Goal: Information Seeking & Learning: Learn about a topic

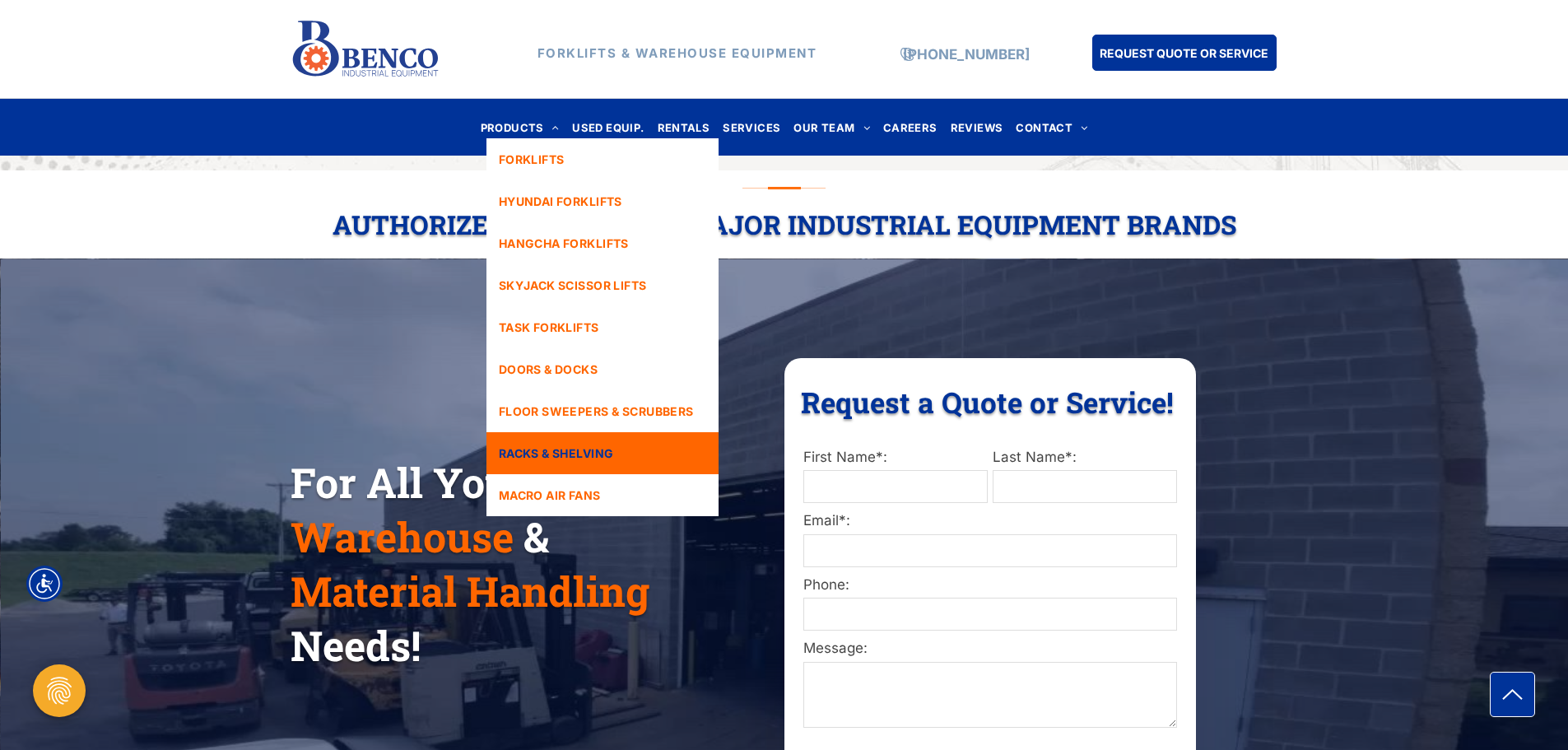
click at [629, 457] on link "RACKS & SHELVING" at bounding box center [603, 453] width 232 height 42
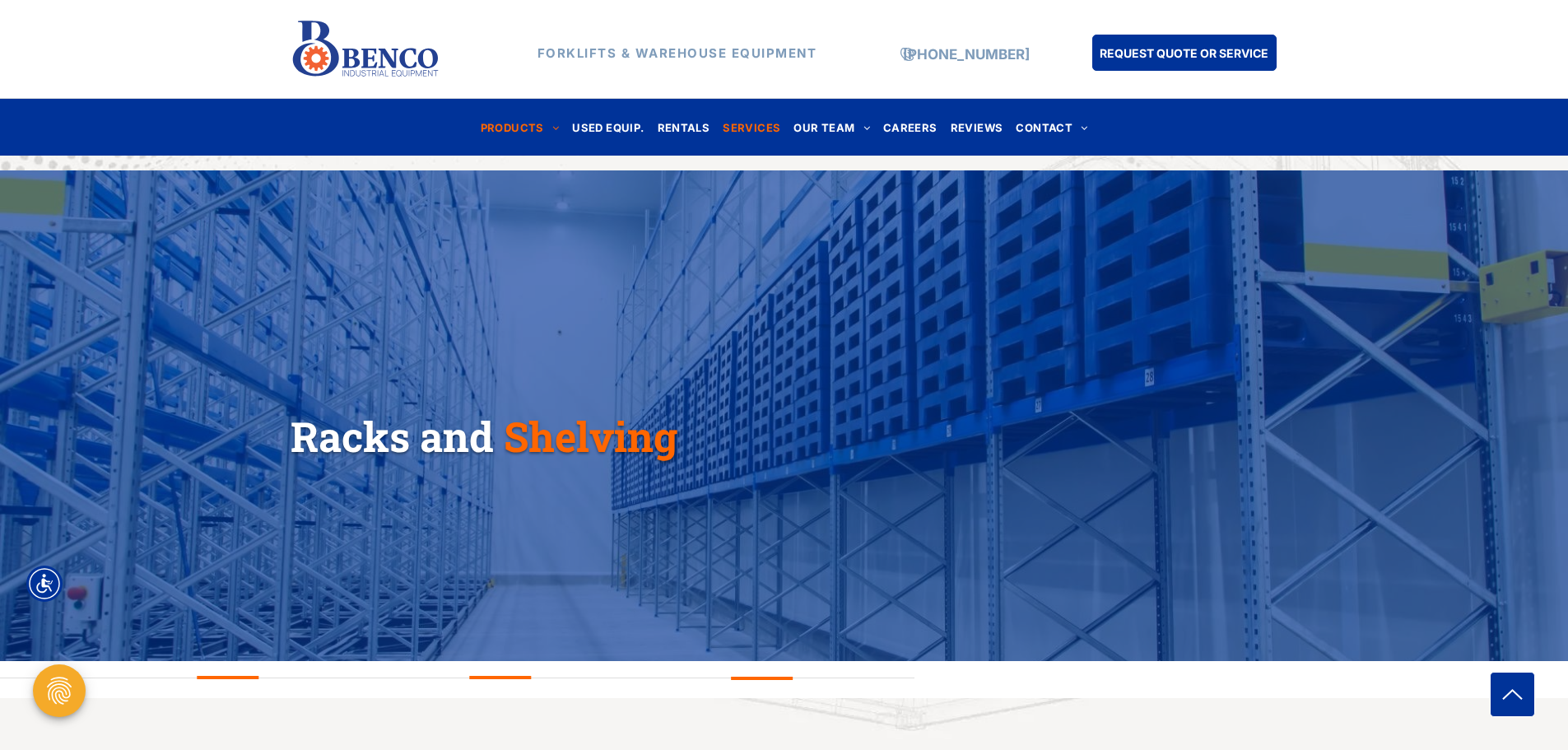
click at [749, 129] on span "SERVICES" at bounding box center [751, 127] width 58 height 22
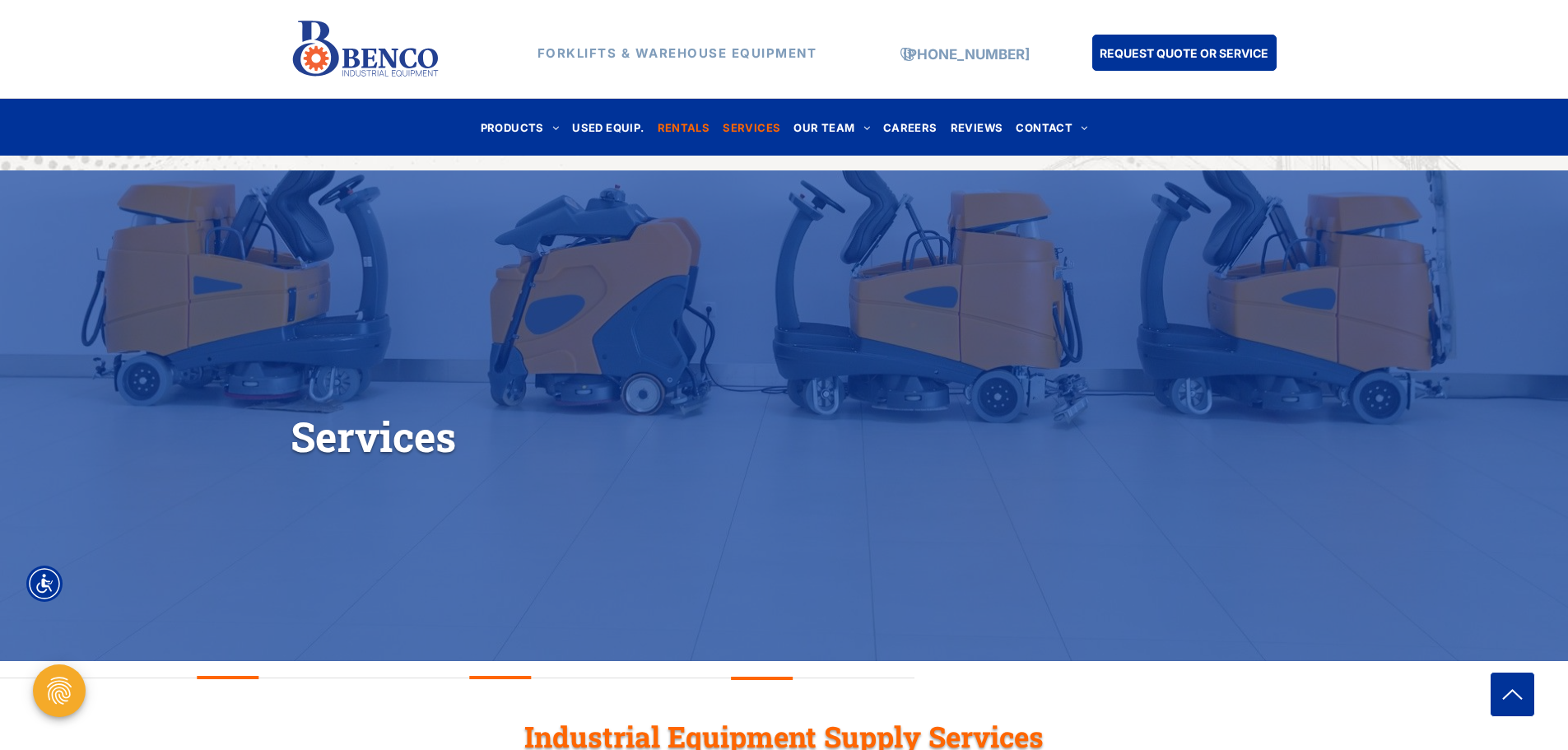
click at [695, 126] on span "RENTALS" at bounding box center [683, 127] width 52 height 22
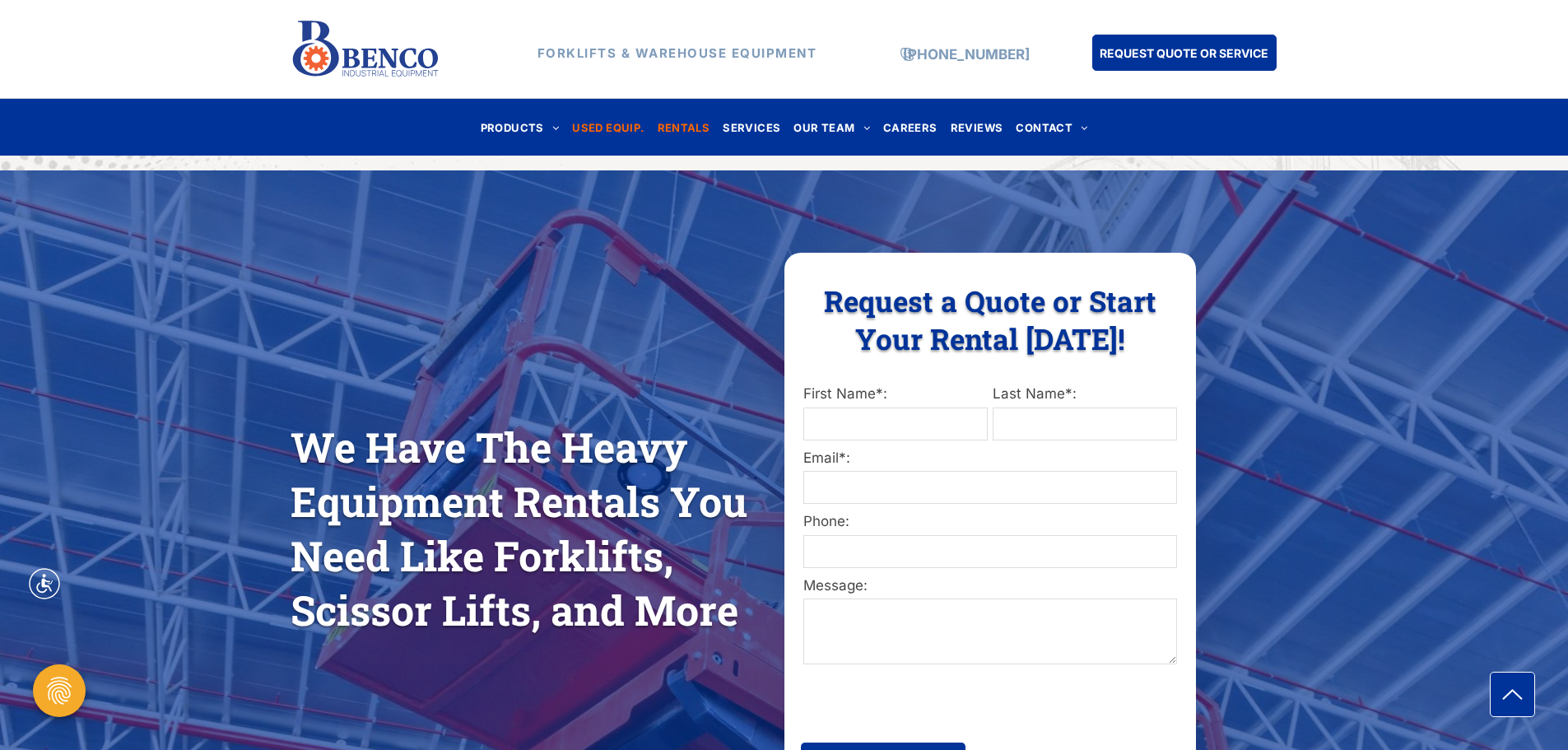
click at [627, 123] on span "USED EQUIP." at bounding box center [607, 127] width 71 height 22
click at [609, 126] on span "USED EQUIP." at bounding box center [607, 127] width 71 height 22
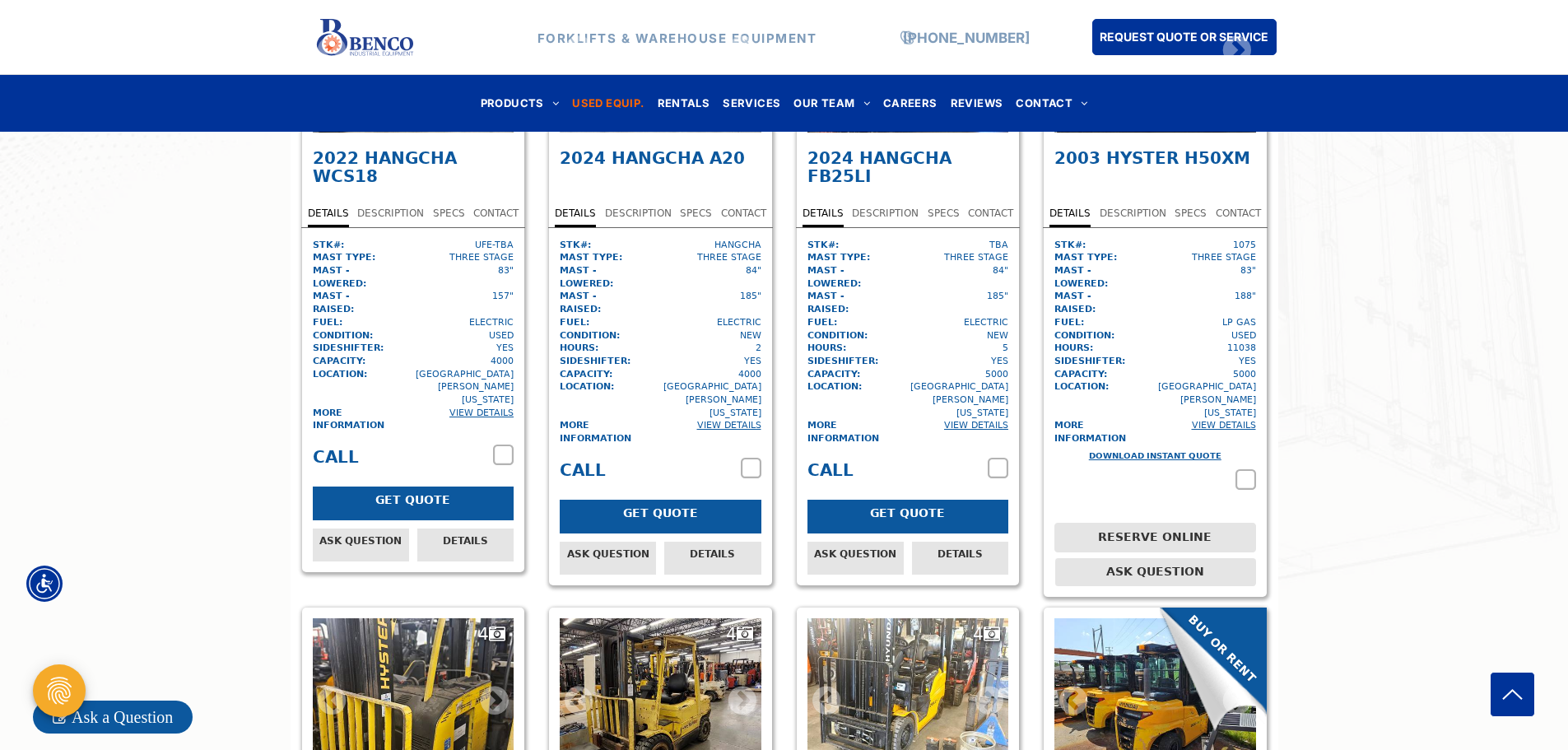
scroll to position [4035, 0]
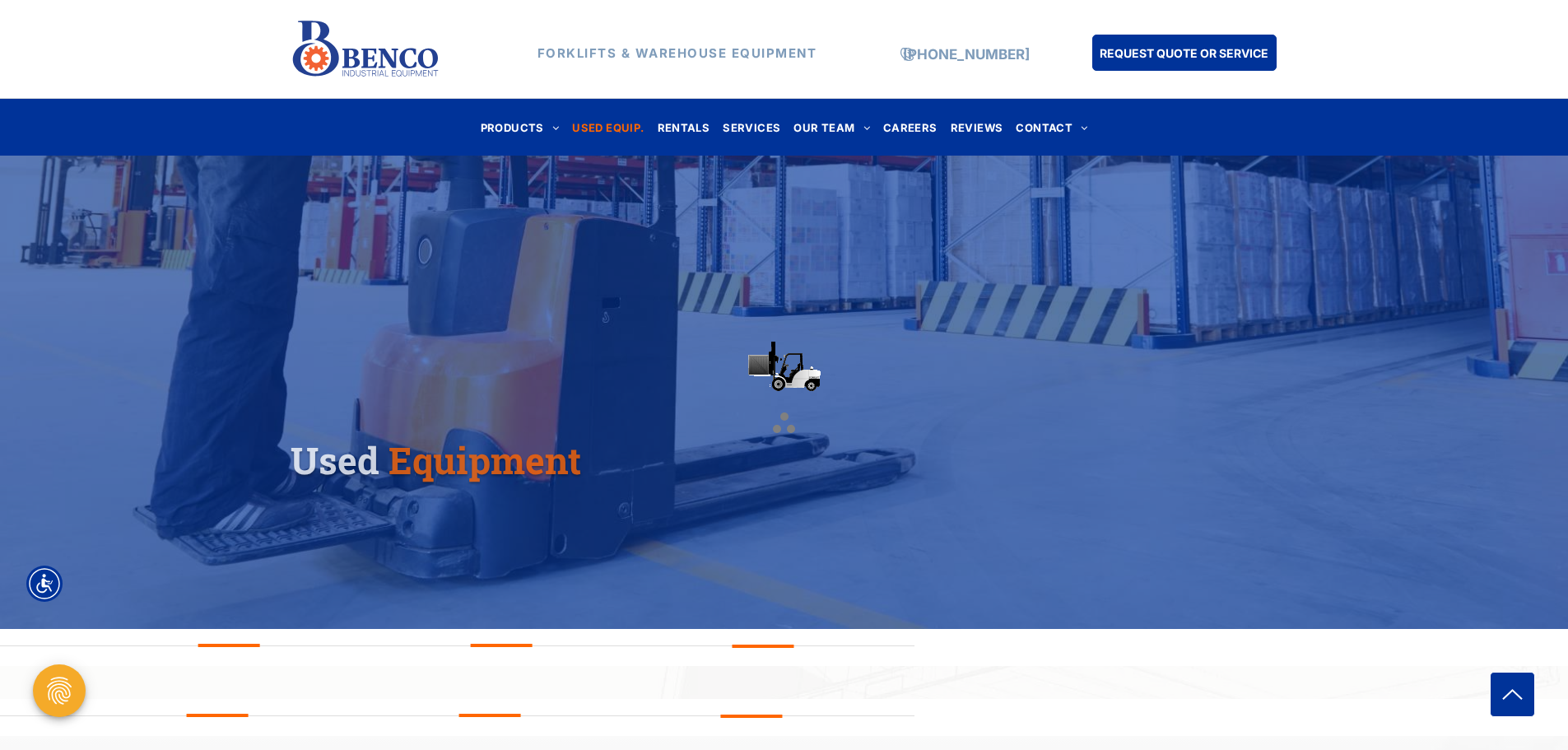
scroll to position [390, 0]
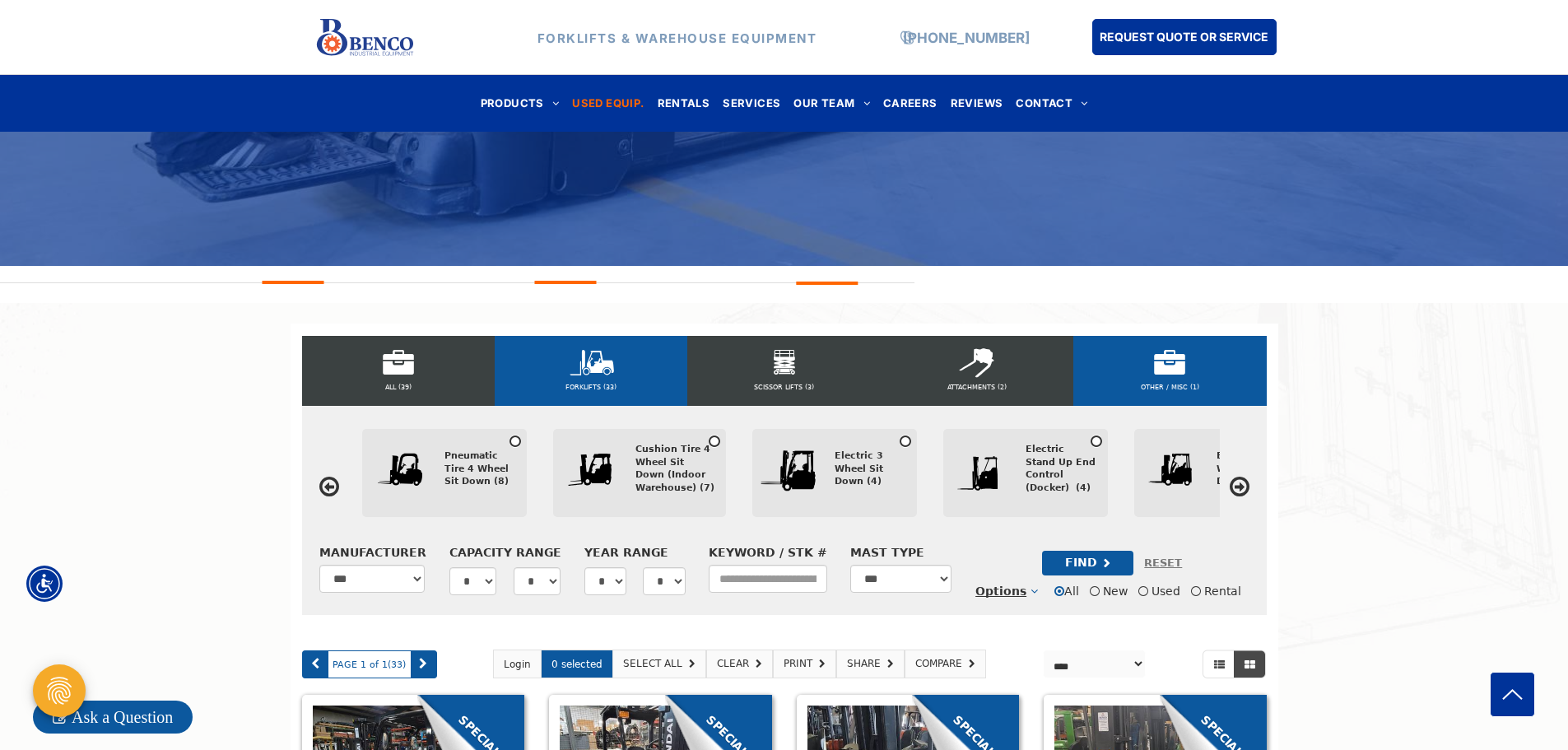
click at [1196, 366] on div "OTHER / MISC (1)" at bounding box center [1169, 371] width 193 height 70
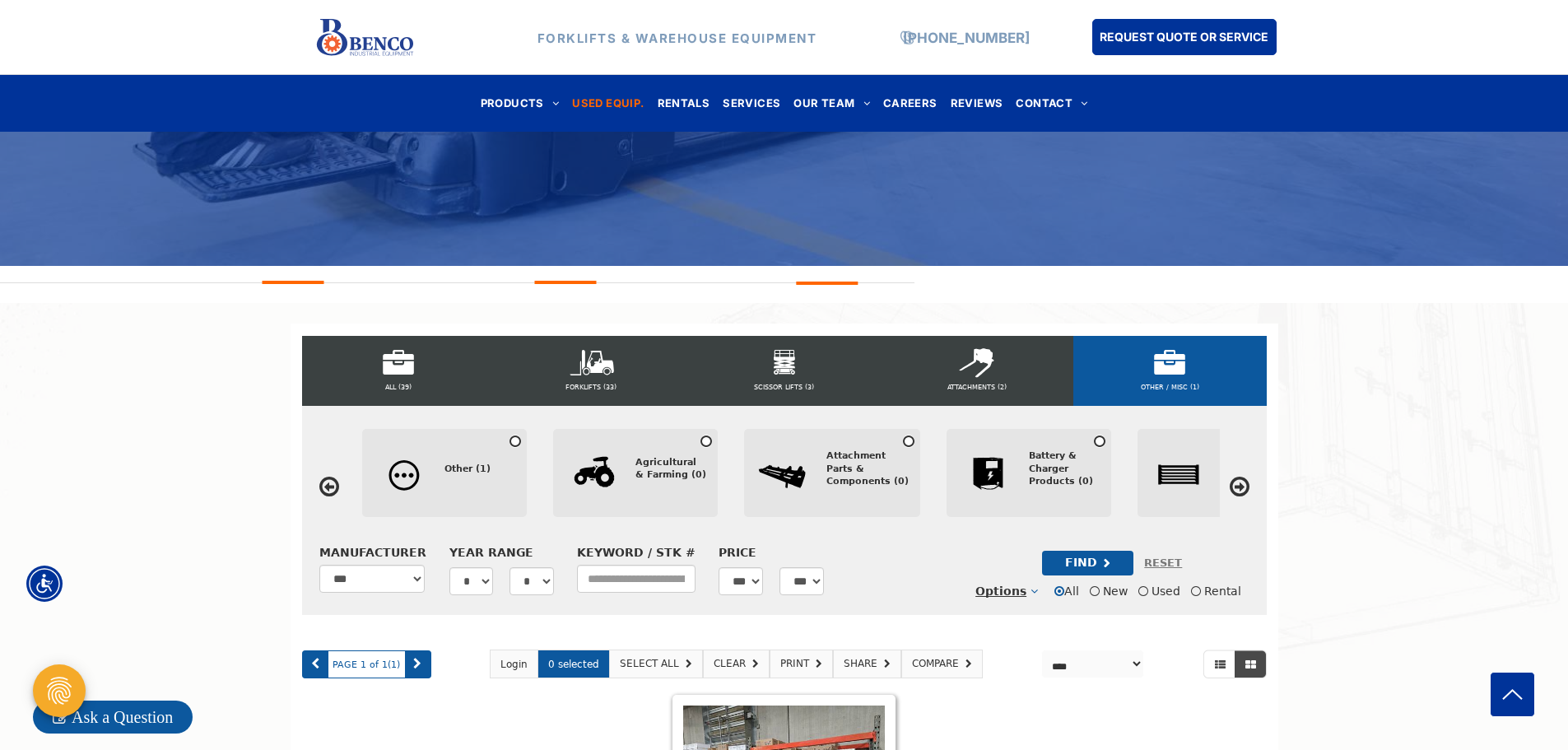
click at [1243, 490] on icon at bounding box center [1239, 486] width 20 height 23
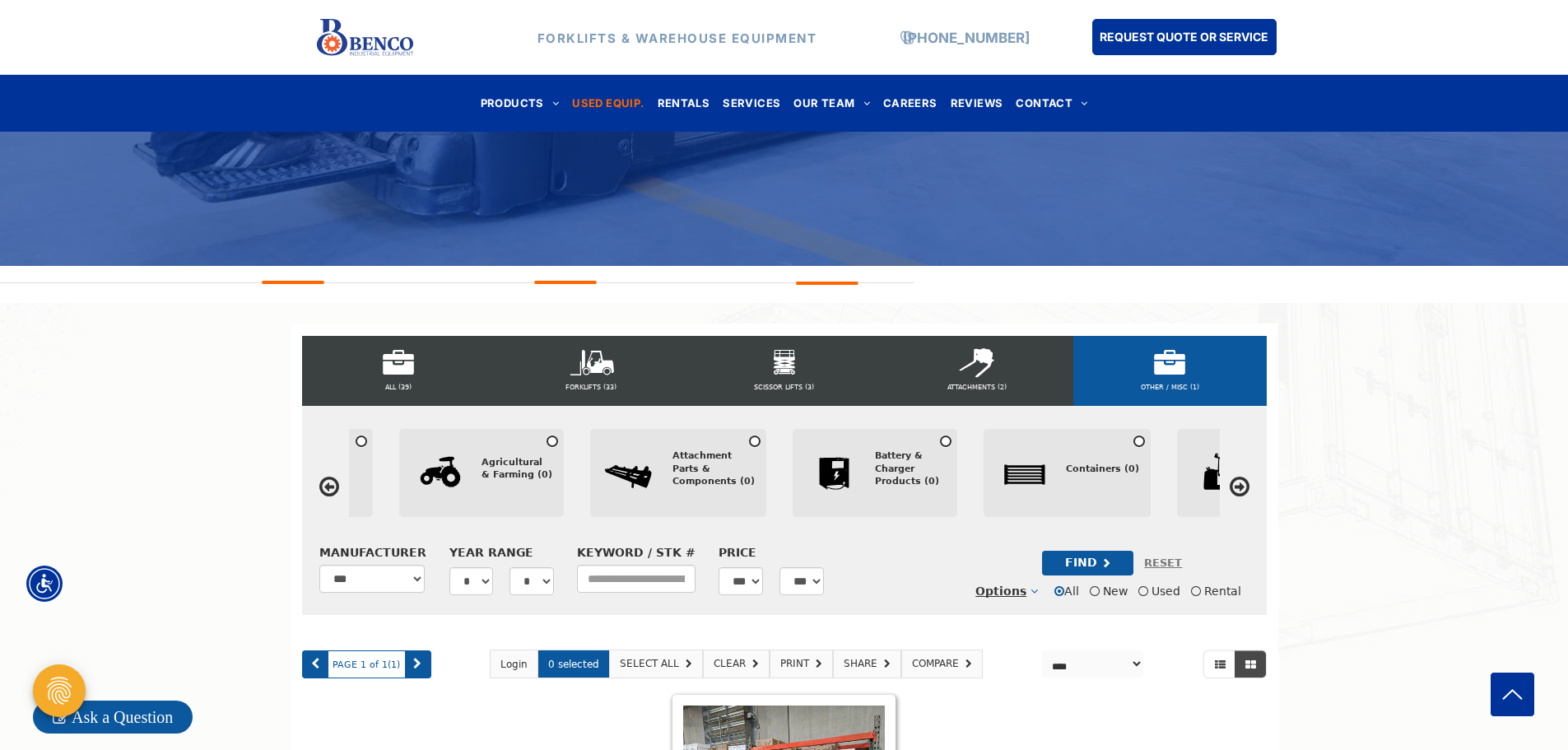
scroll to position [0, 191]
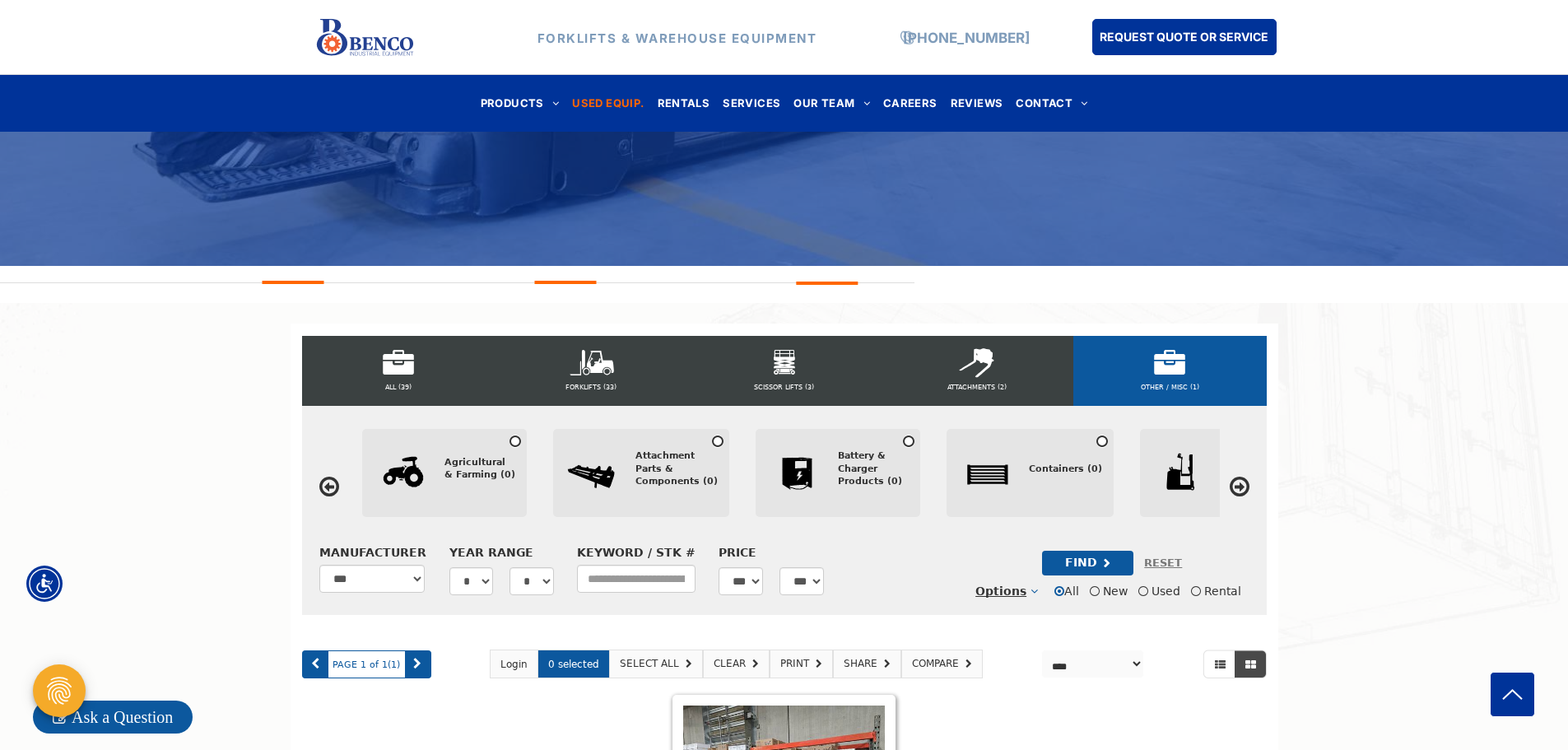
click at [1243, 490] on icon at bounding box center [1239, 486] width 20 height 23
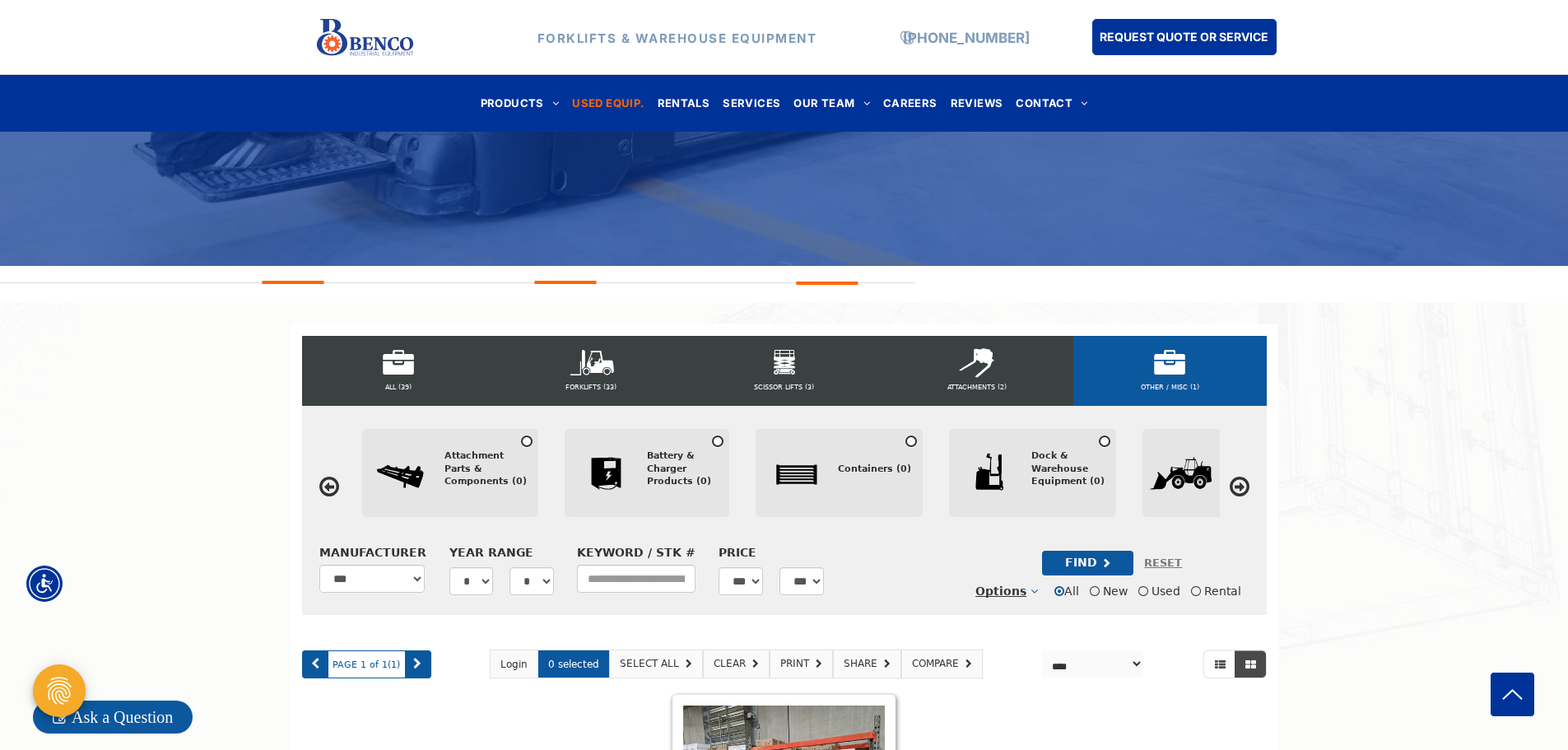
click at [1241, 489] on icon at bounding box center [1239, 486] width 20 height 23
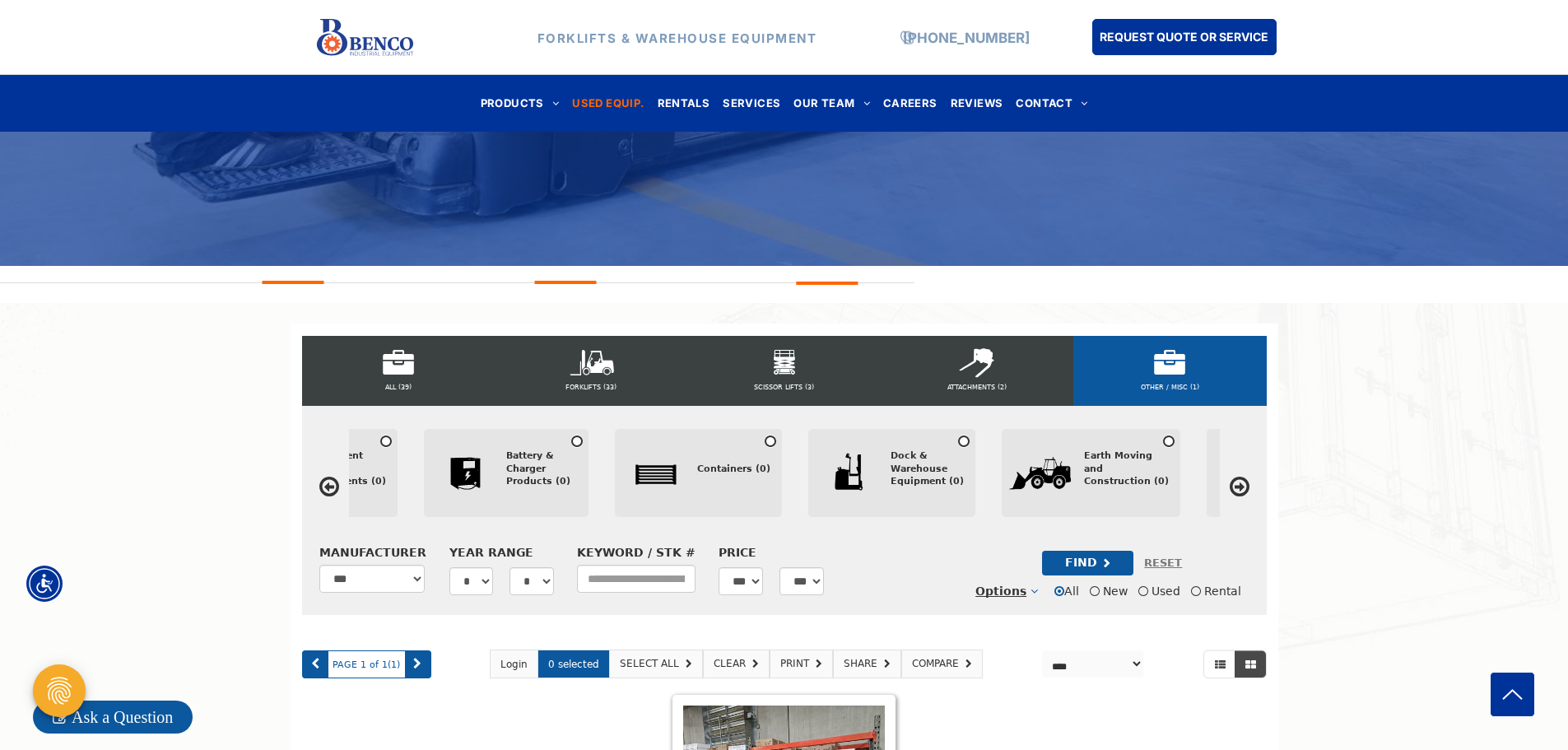
scroll to position [0, 583]
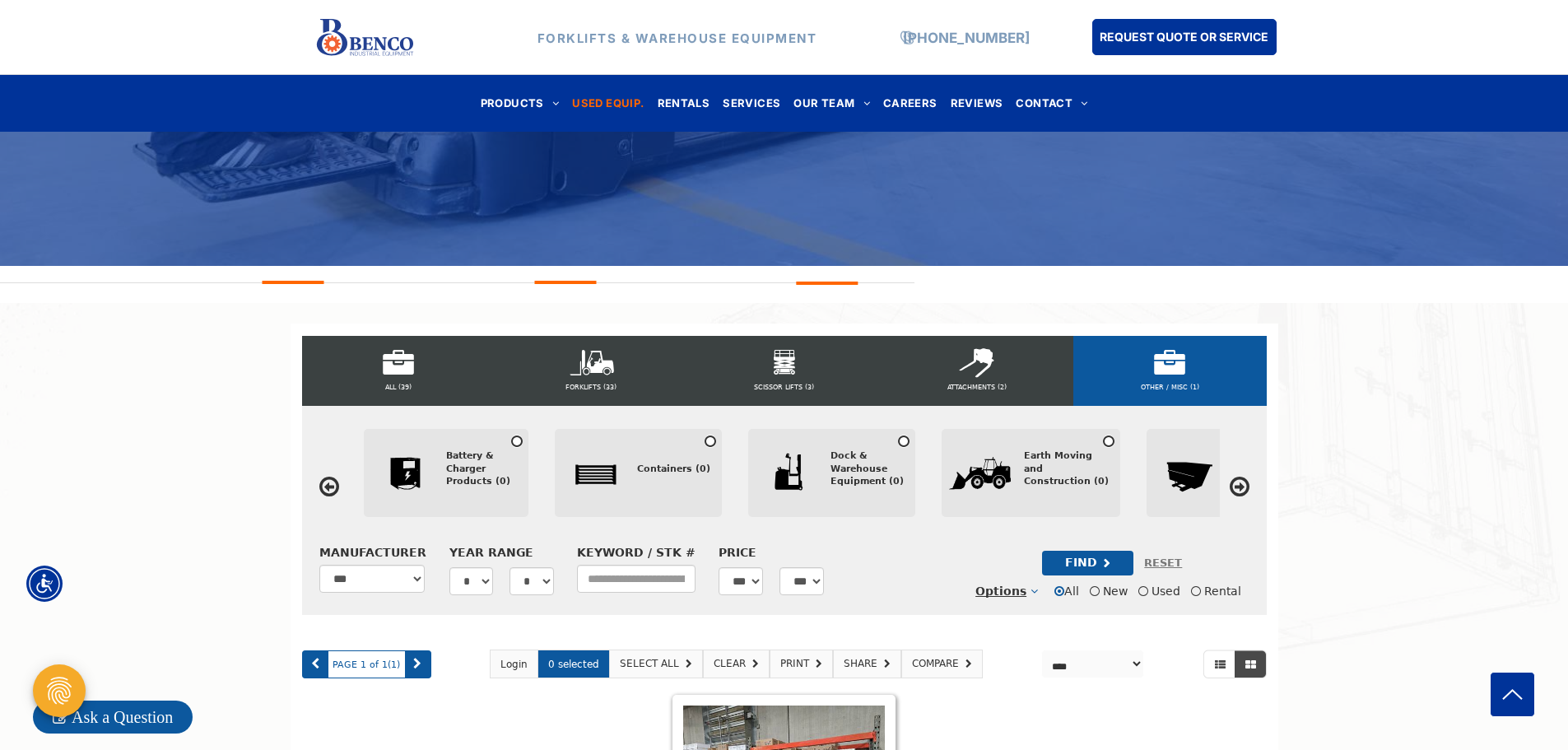
click at [1241, 489] on icon at bounding box center [1239, 486] width 20 height 23
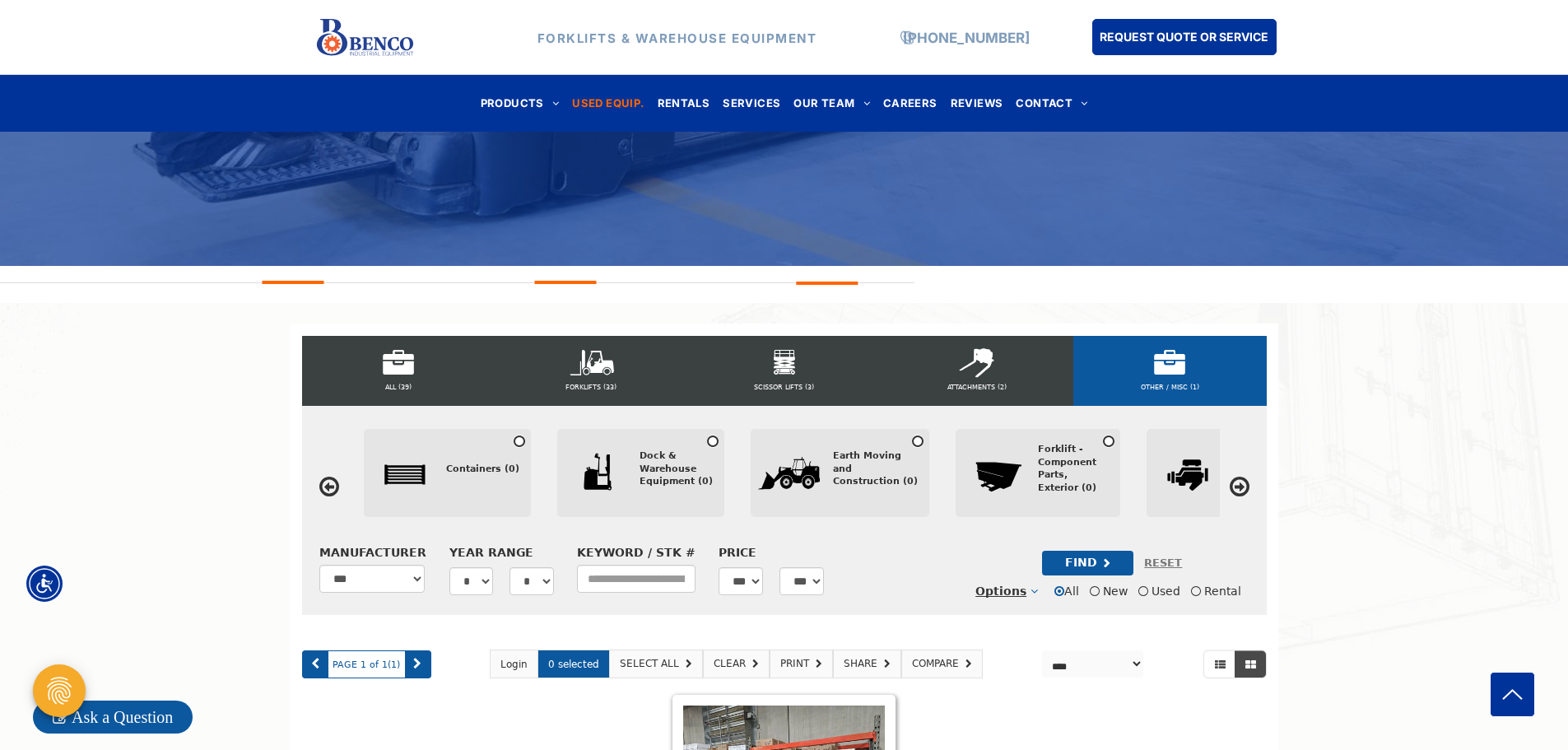
click at [1241, 489] on icon at bounding box center [1239, 486] width 20 height 23
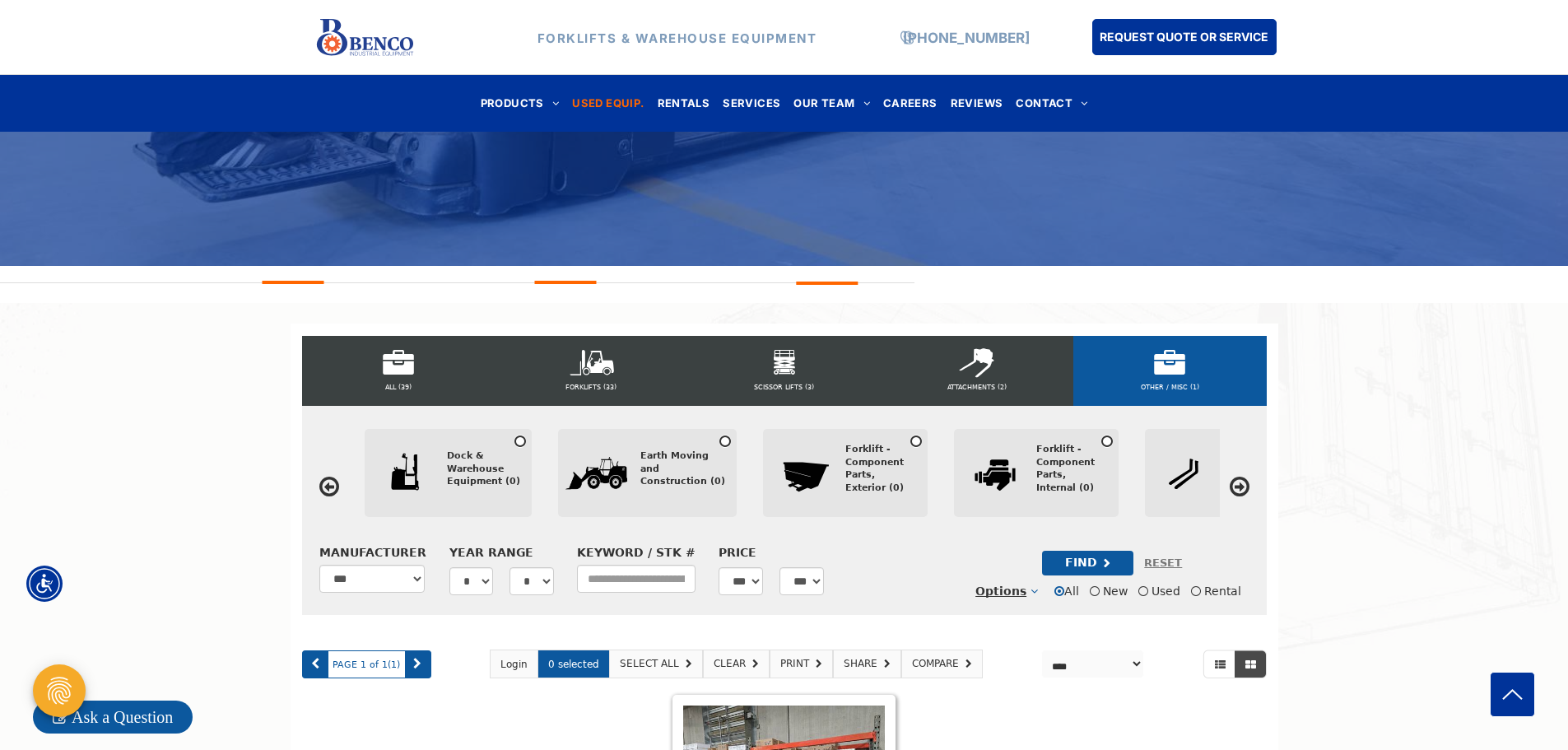
click at [1241, 489] on icon at bounding box center [1239, 486] width 20 height 23
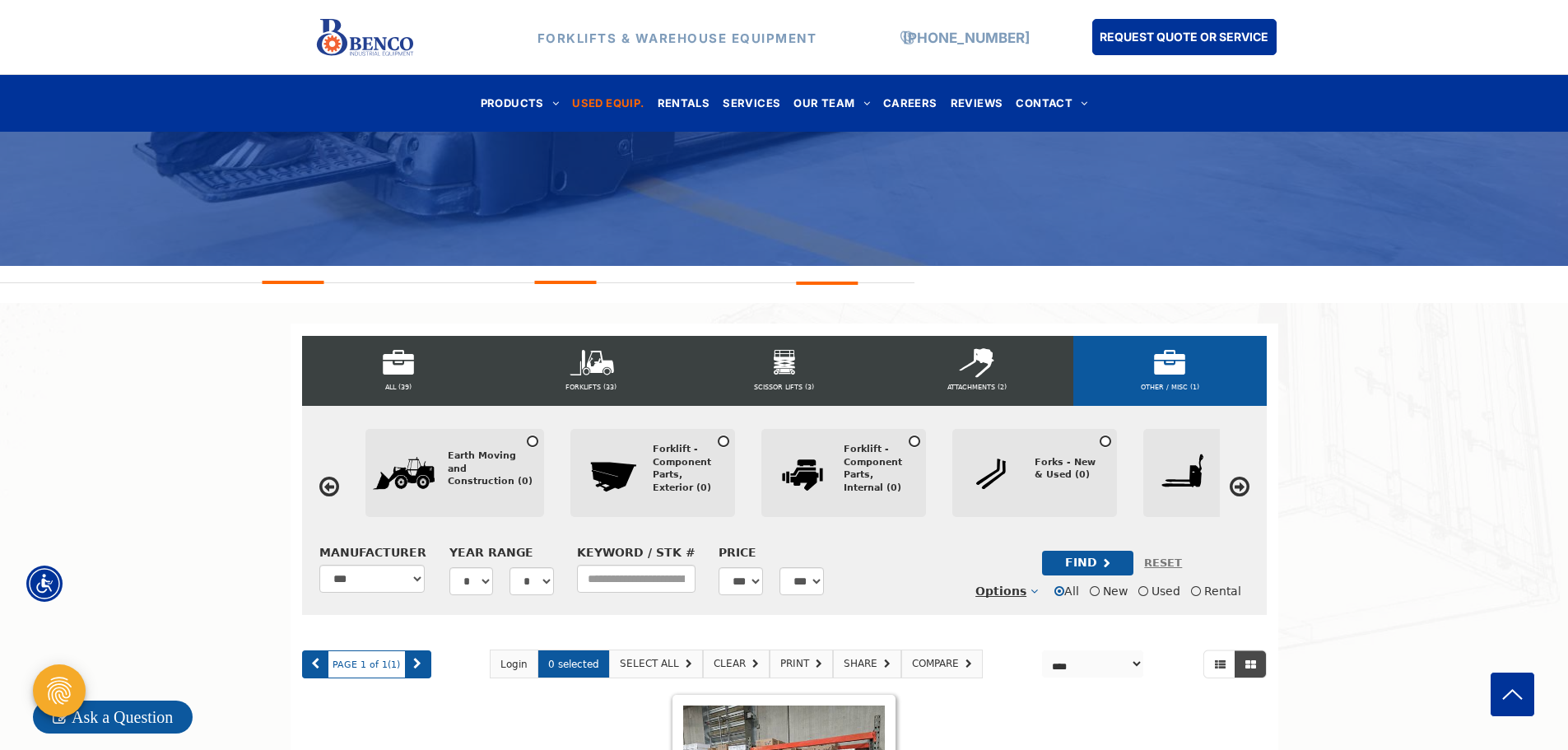
click at [1241, 489] on icon at bounding box center [1239, 486] width 20 height 23
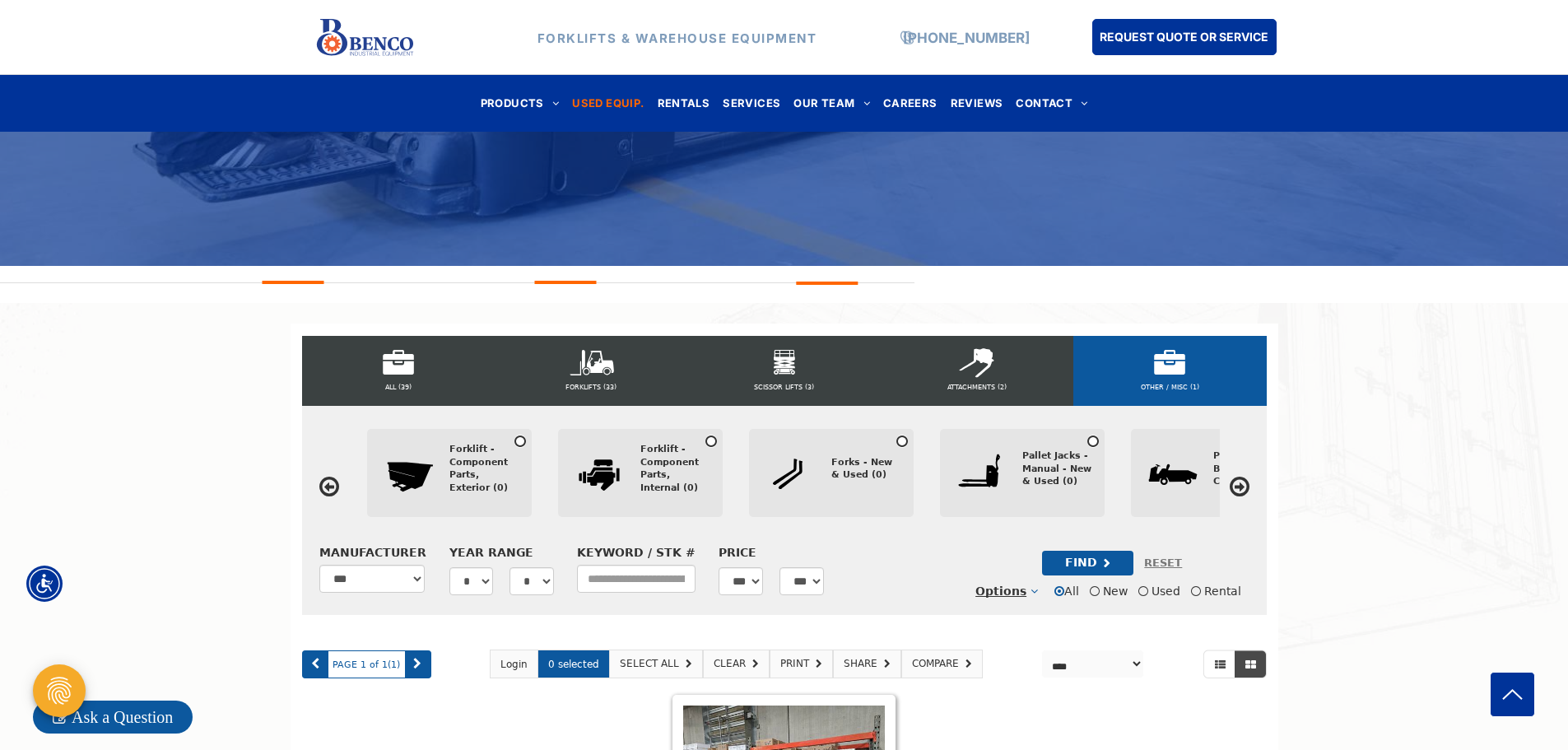
click at [1241, 489] on icon at bounding box center [1239, 486] width 20 height 23
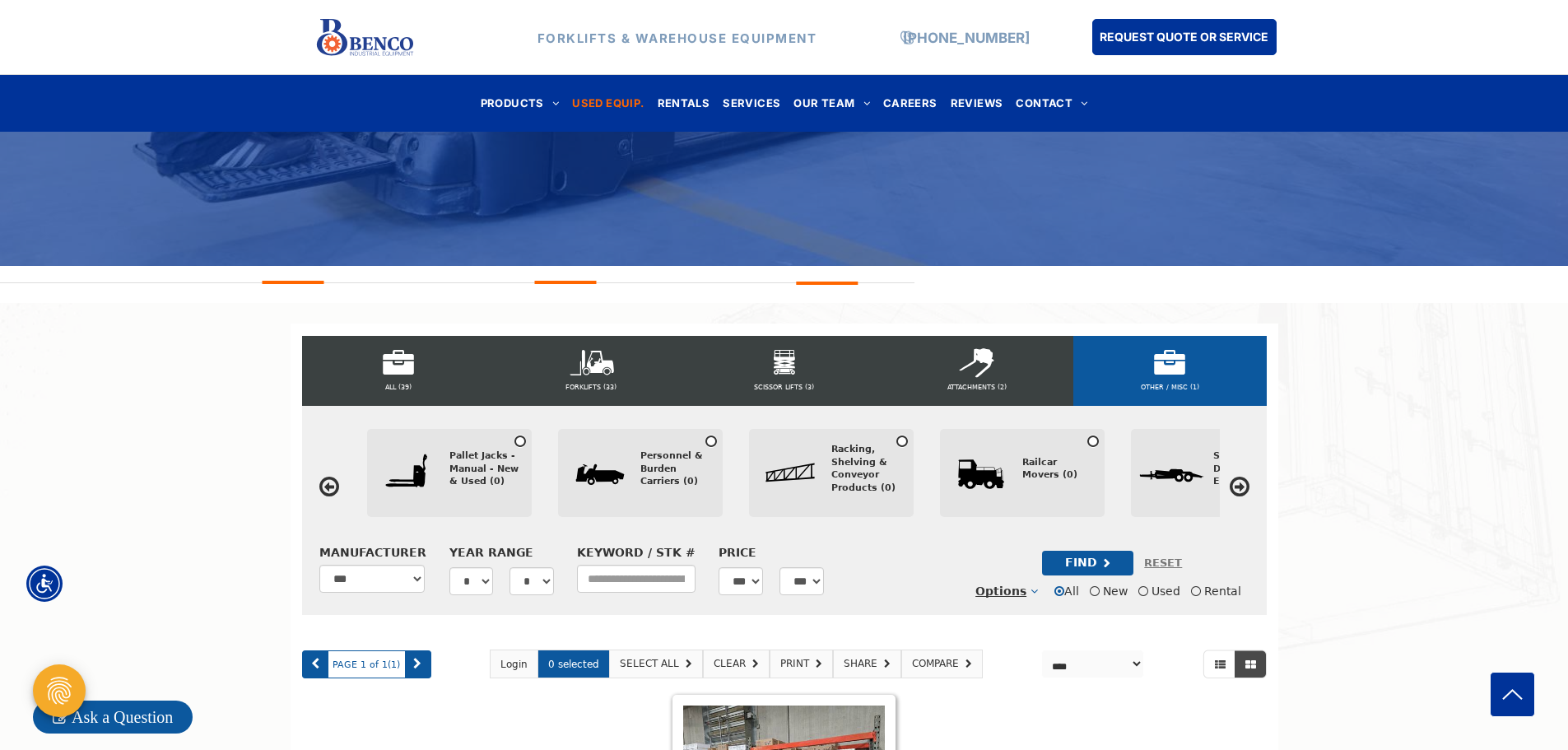
click at [872, 465] on div "Racking, Shelving & Conveyor Products (0)" at bounding box center [867, 469] width 70 height 52
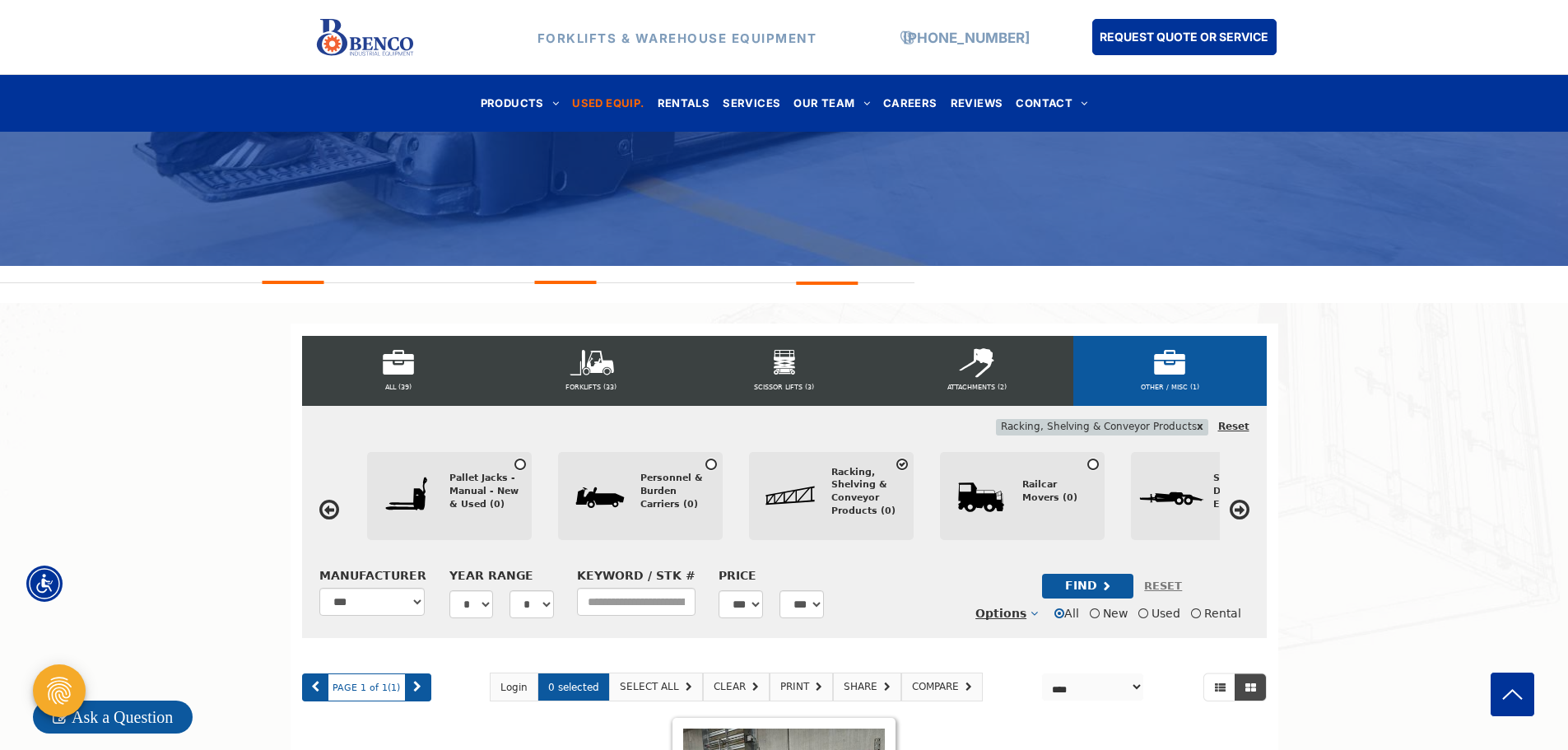
click at [852, 482] on div "Racking, Shelving & Conveyor Products (0)" at bounding box center [867, 492] width 70 height 52
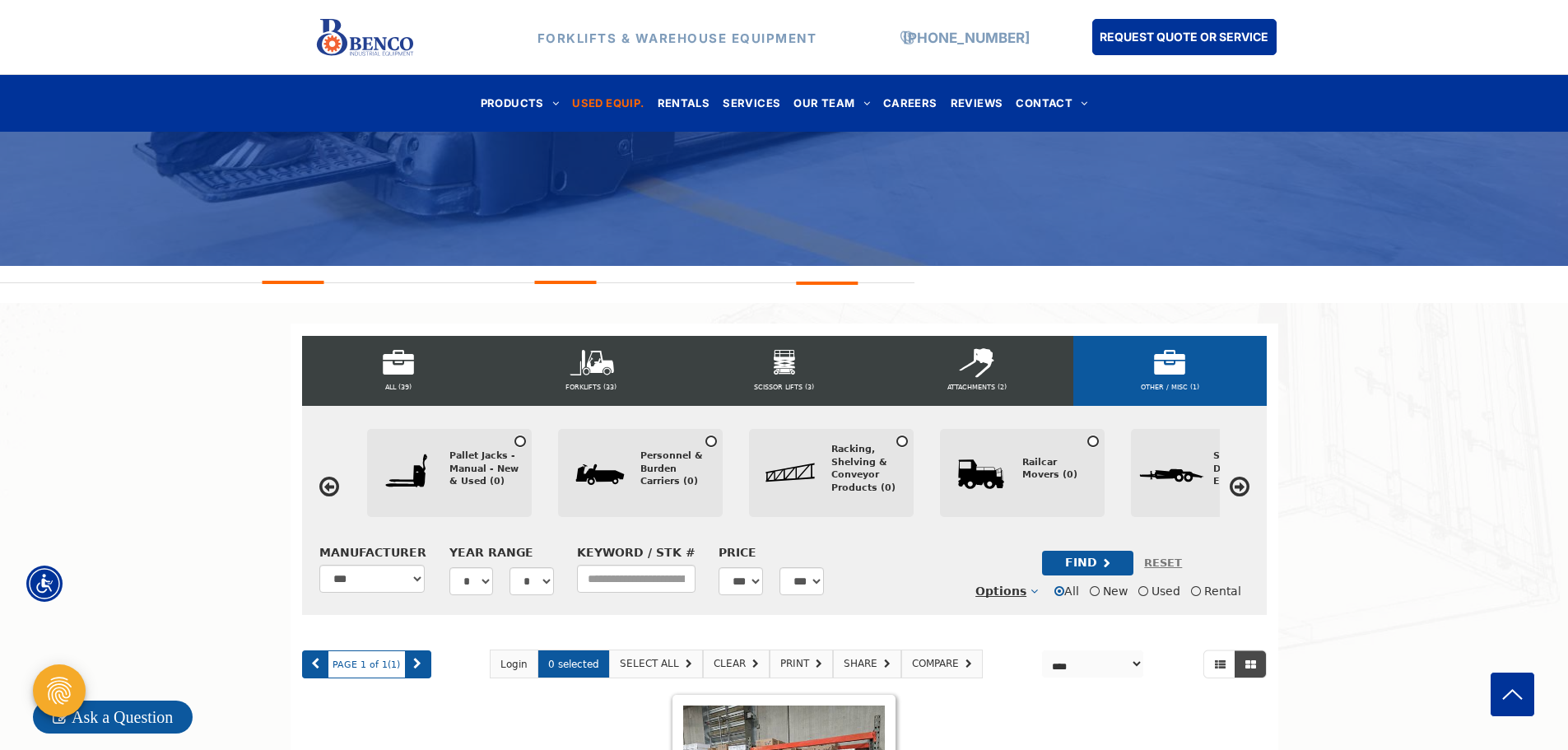
click at [852, 482] on div "Racking, Shelving & Conveyor Products (0)" at bounding box center [867, 469] width 70 height 52
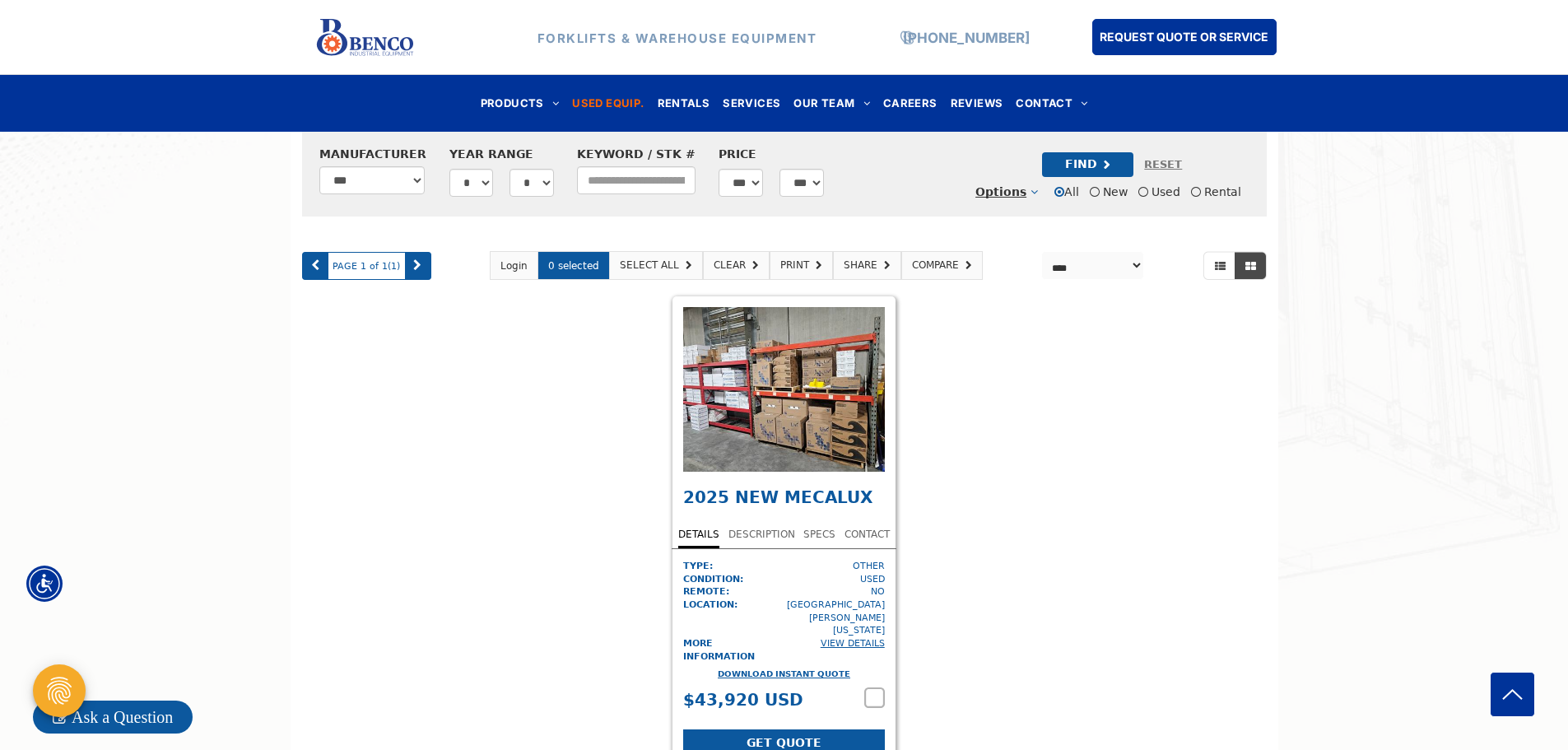
scroll to position [671, 0]
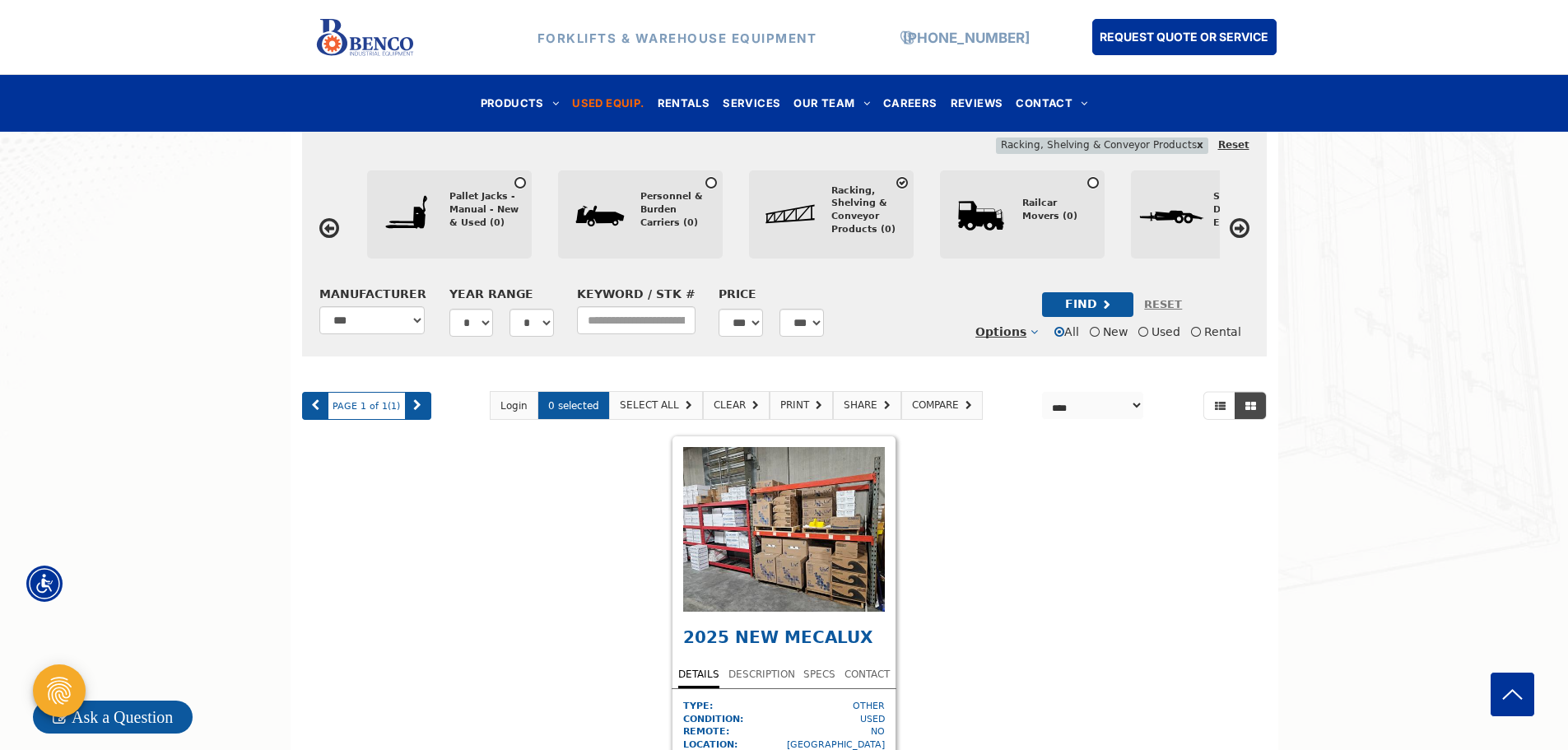
click at [1245, 231] on icon at bounding box center [1239, 228] width 20 height 23
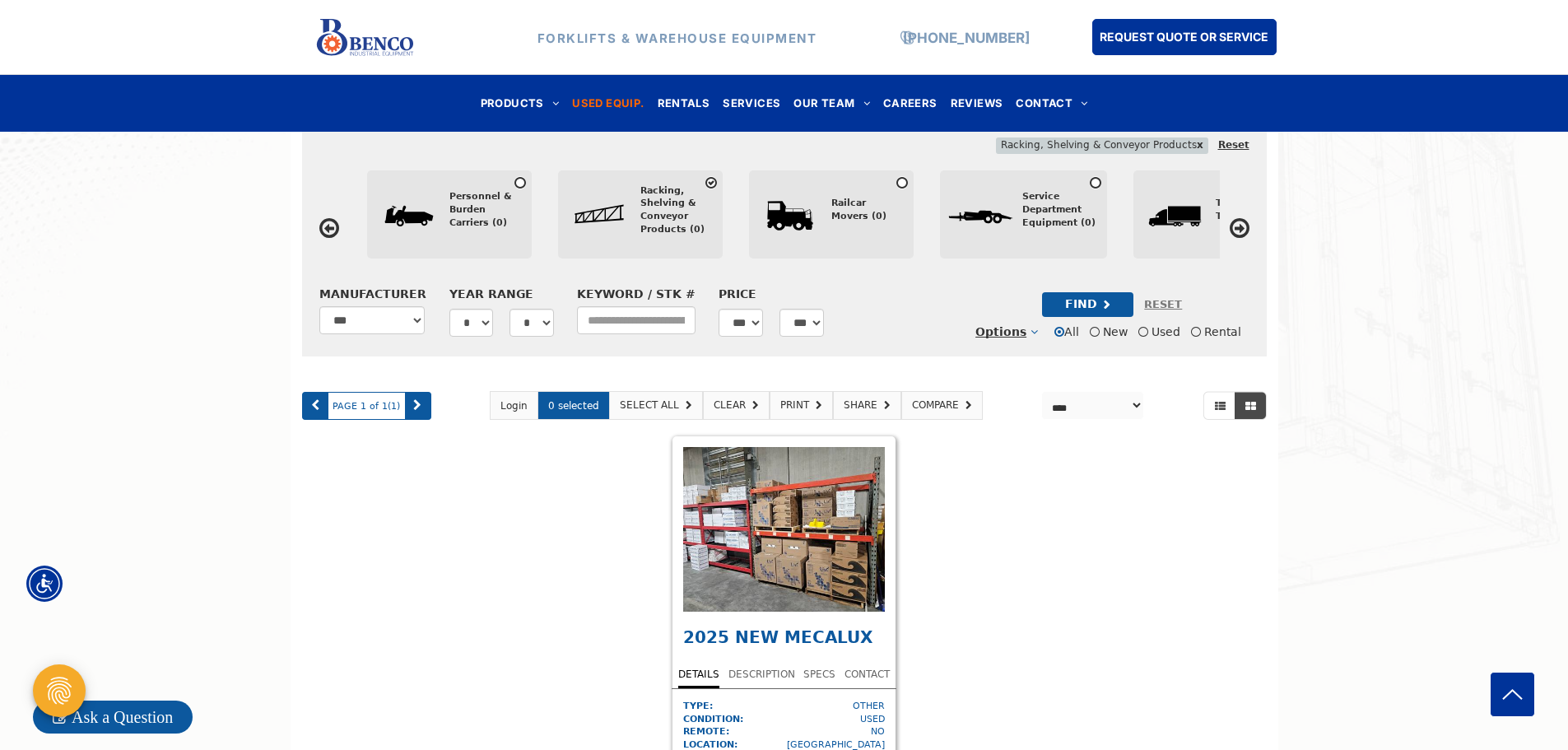
click at [1245, 231] on icon at bounding box center [1239, 228] width 20 height 23
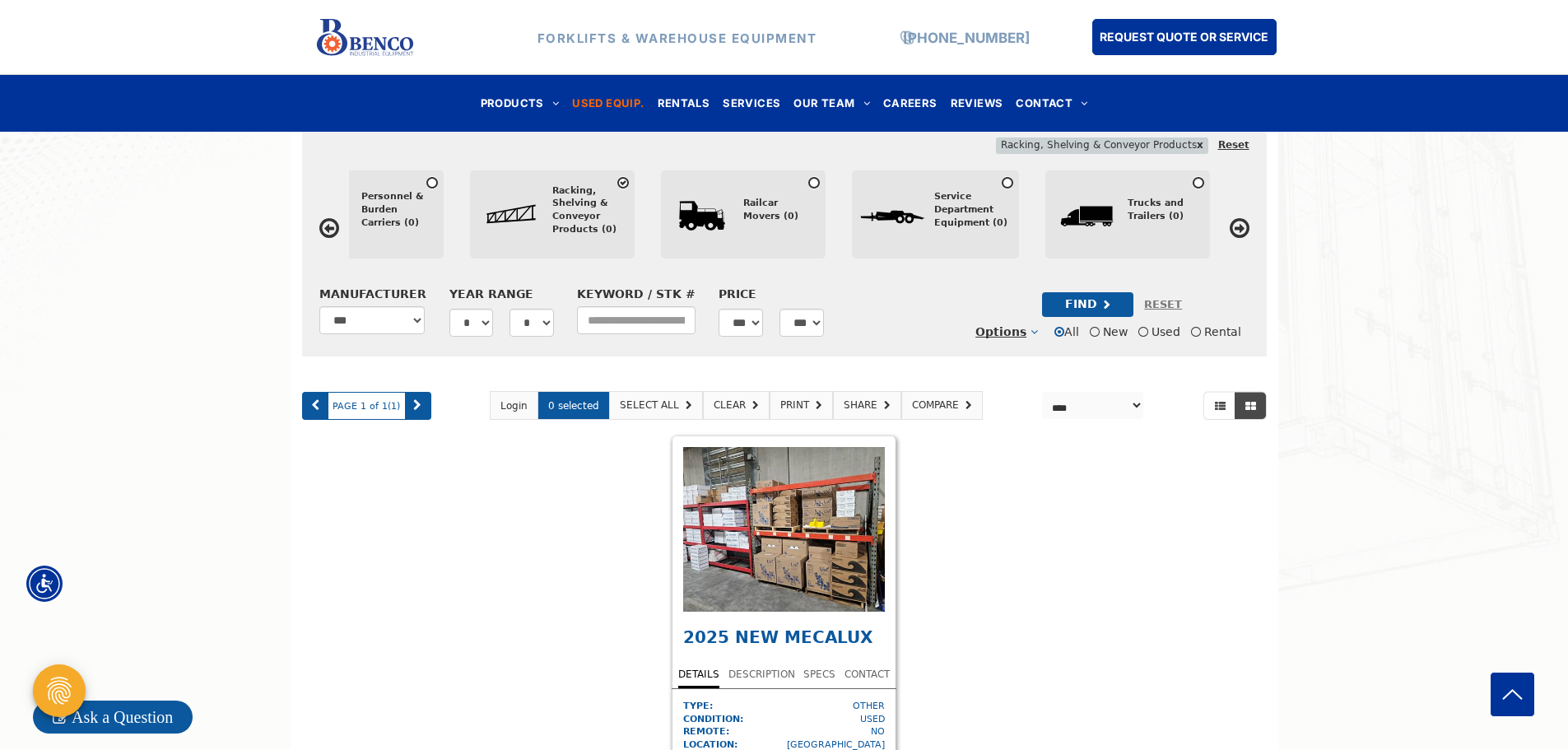
click at [330, 237] on icon at bounding box center [328, 228] width 20 height 23
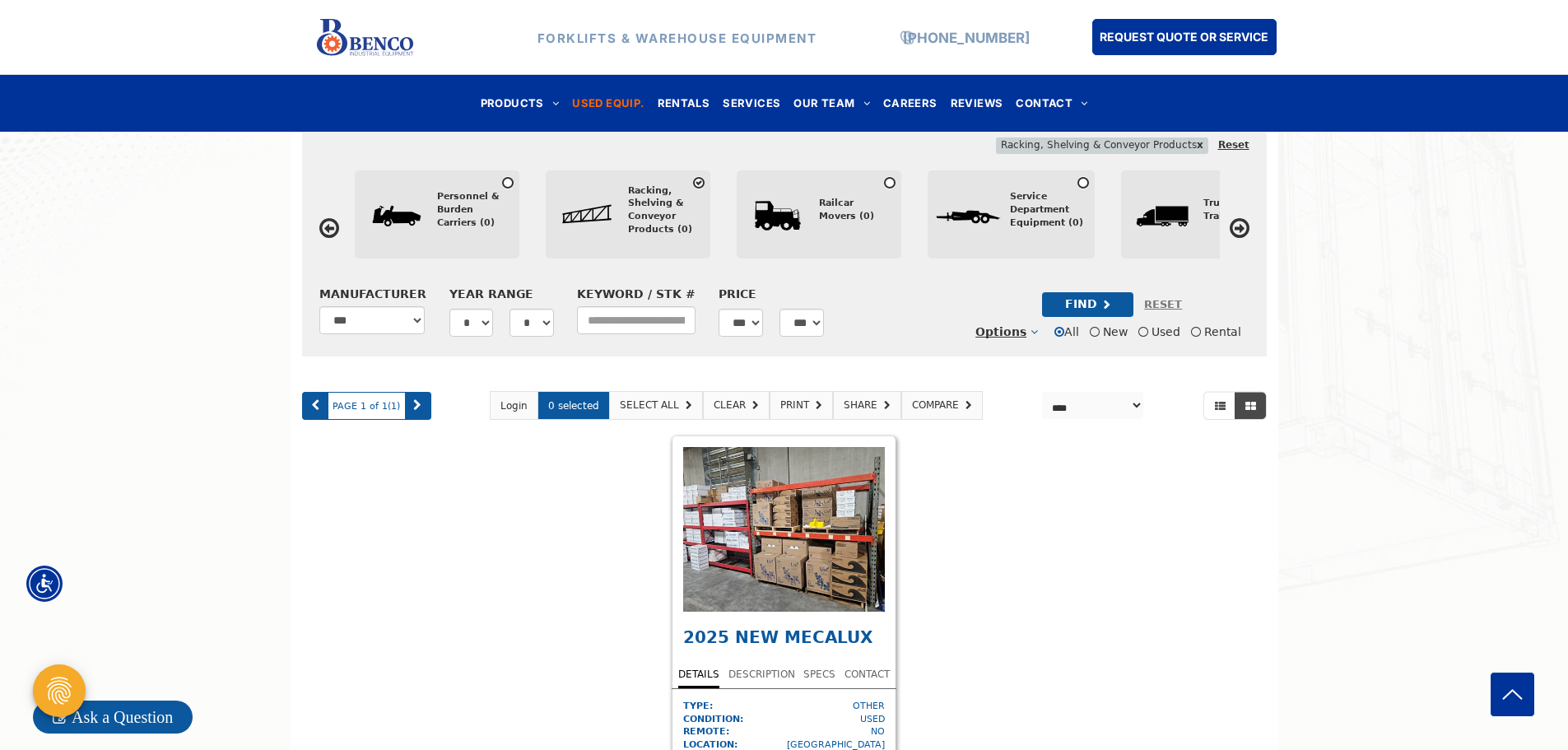
click at [330, 237] on icon at bounding box center [328, 228] width 20 height 23
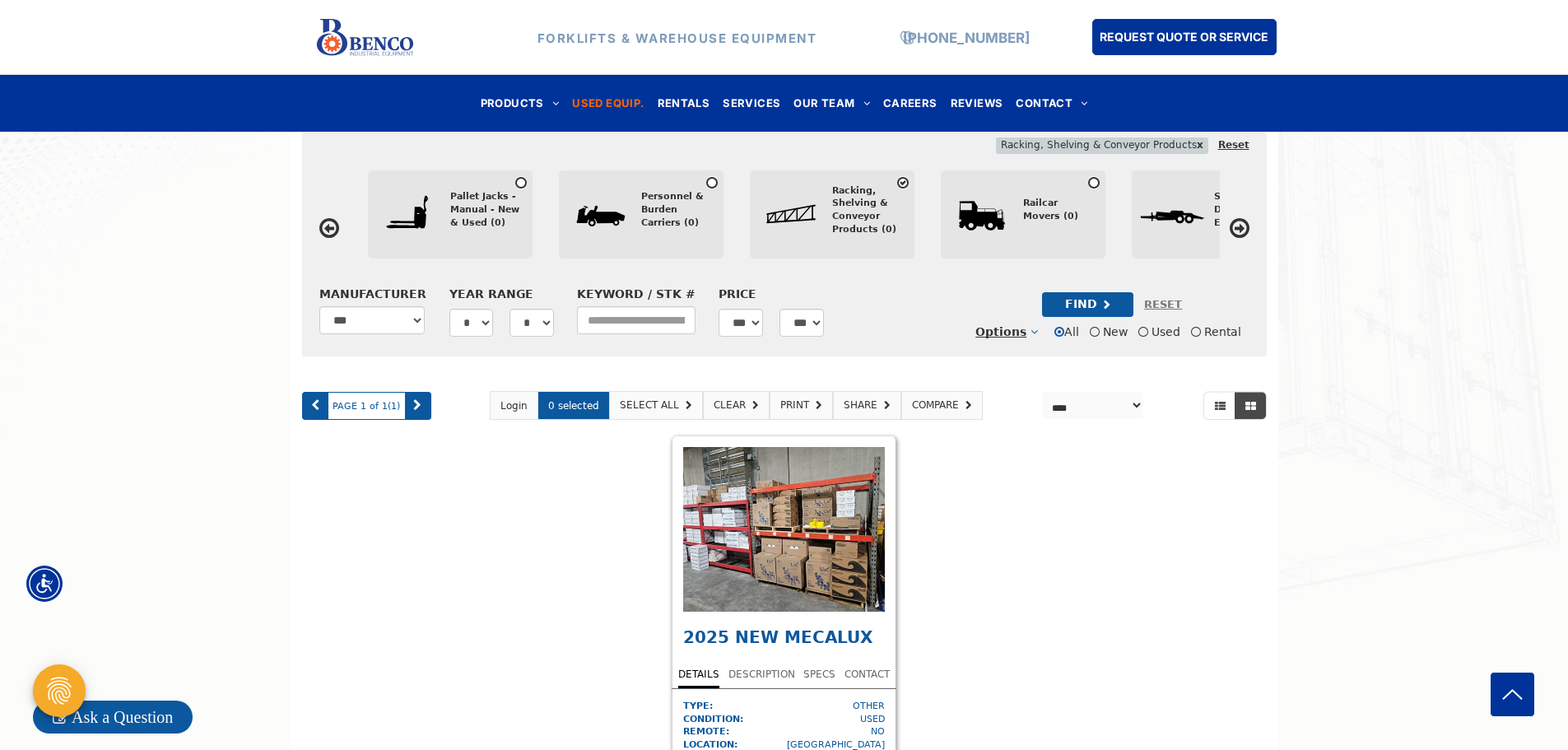
click at [330, 237] on icon at bounding box center [328, 228] width 20 height 23
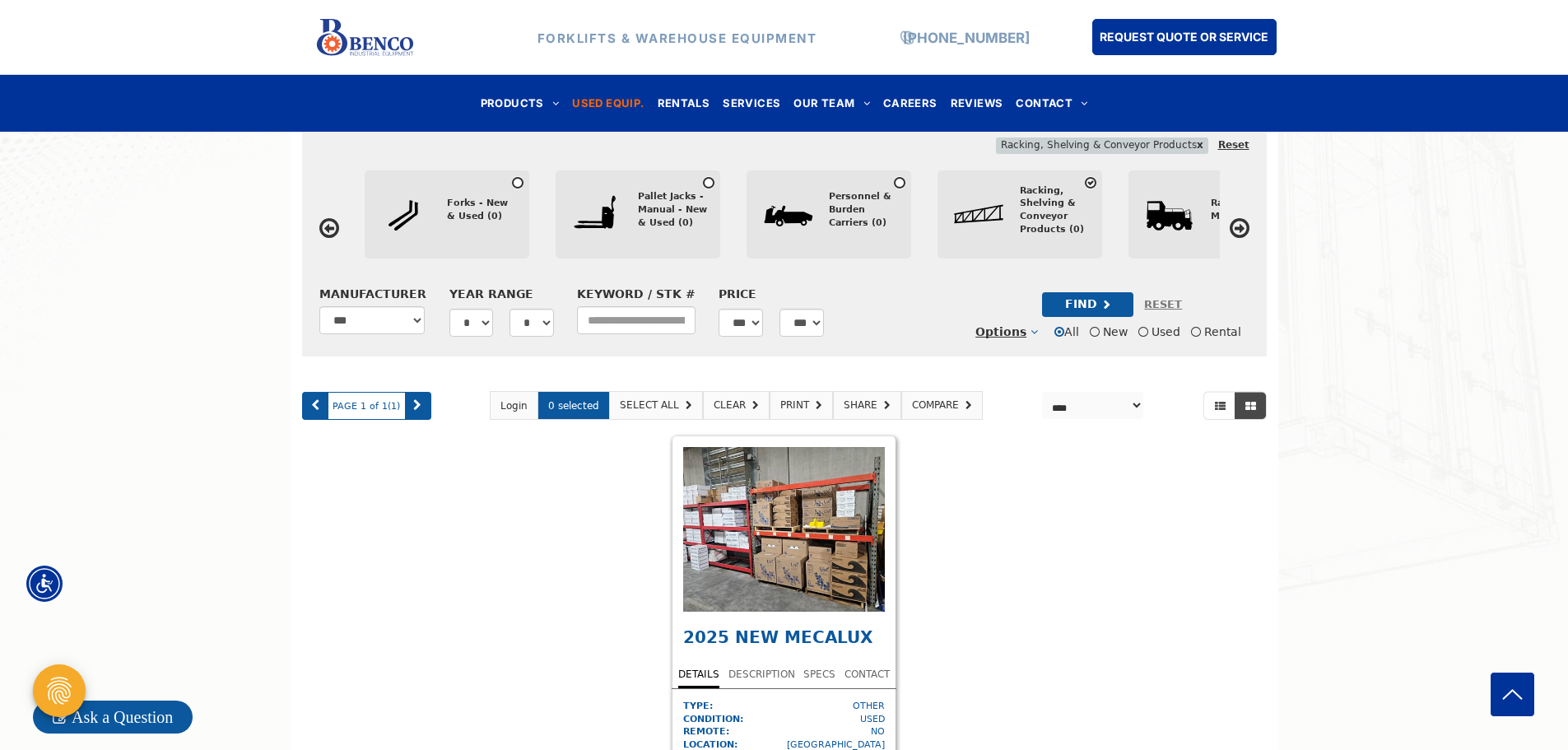
click at [330, 237] on icon at bounding box center [328, 228] width 20 height 23
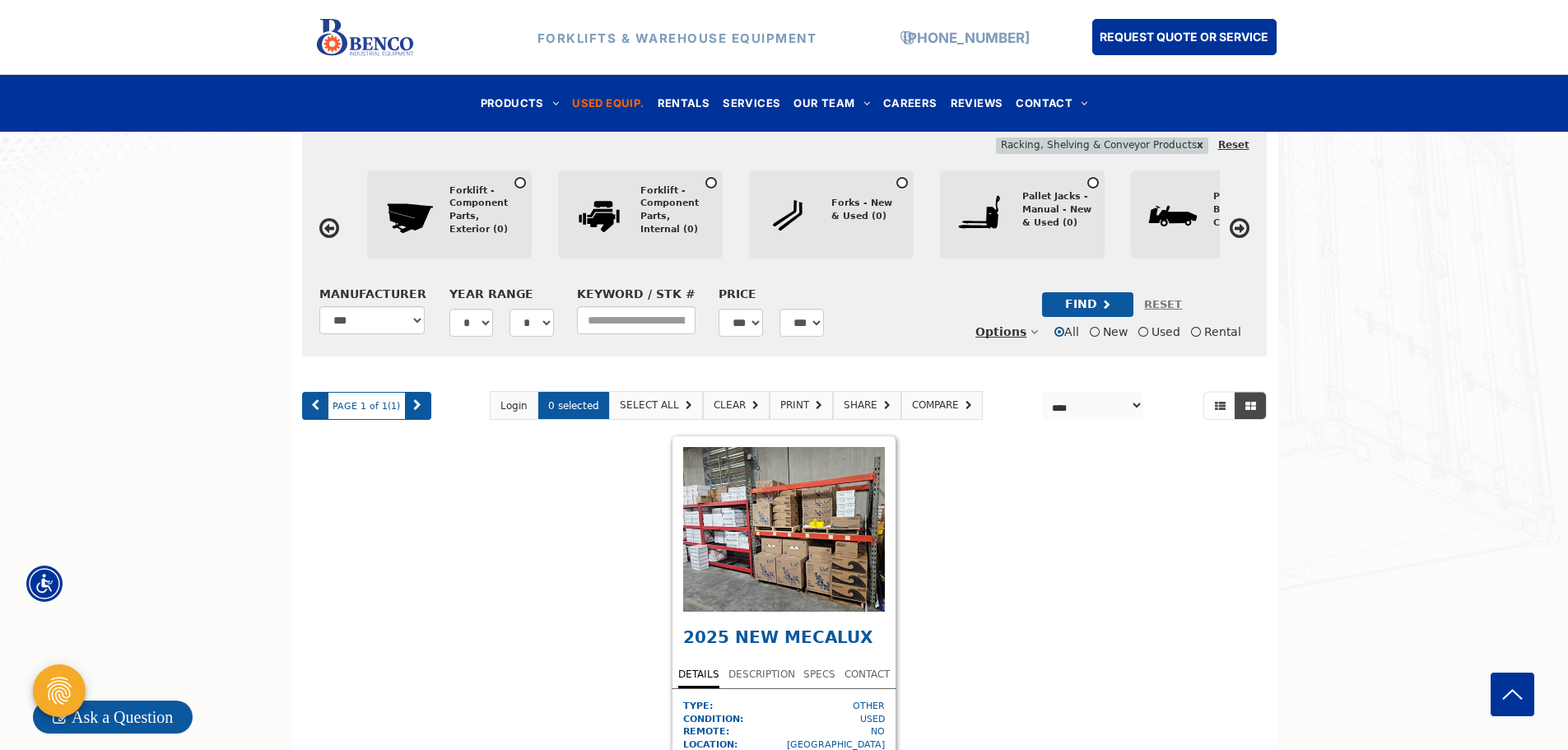
click at [330, 237] on icon at bounding box center [328, 228] width 20 height 23
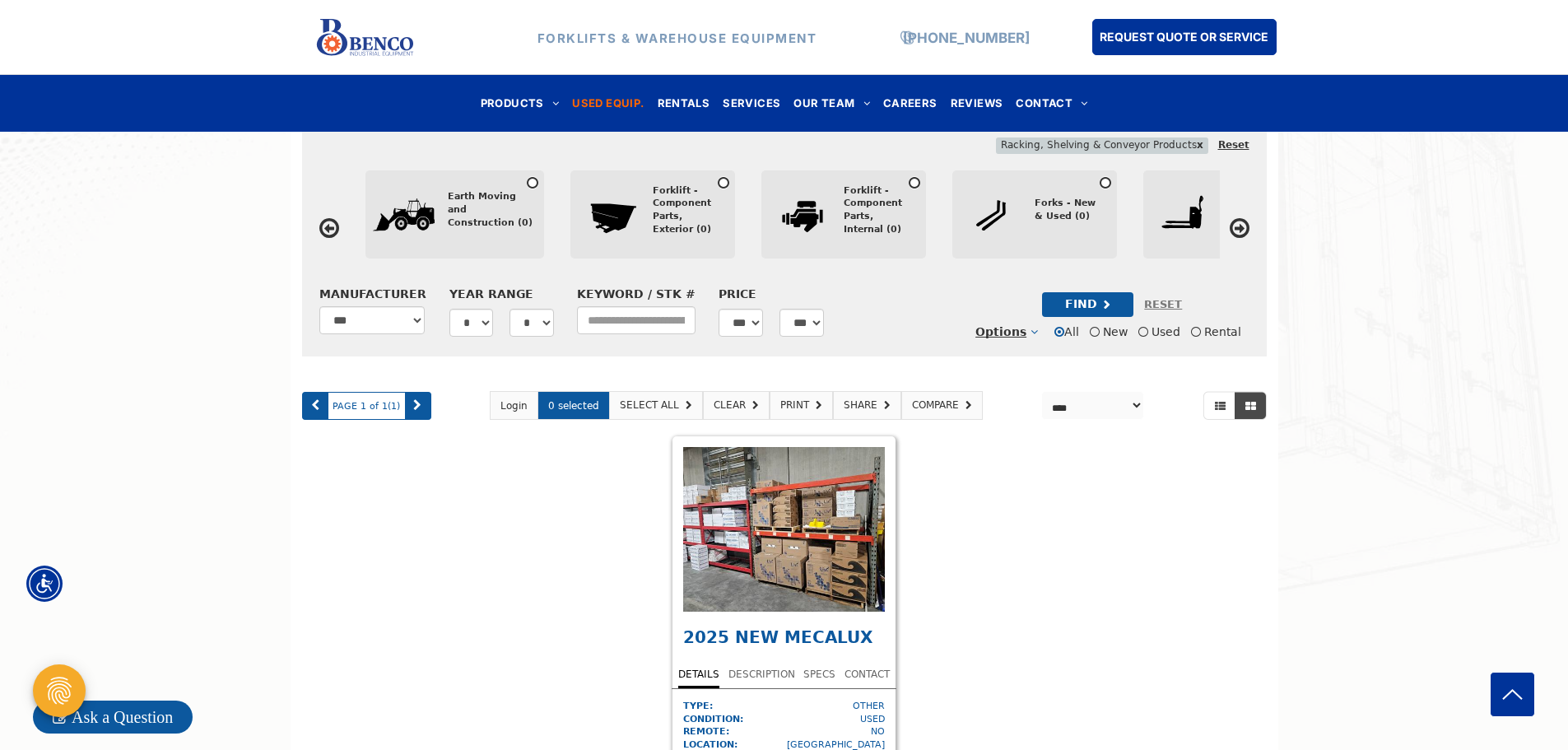
click at [330, 237] on icon at bounding box center [328, 228] width 20 height 23
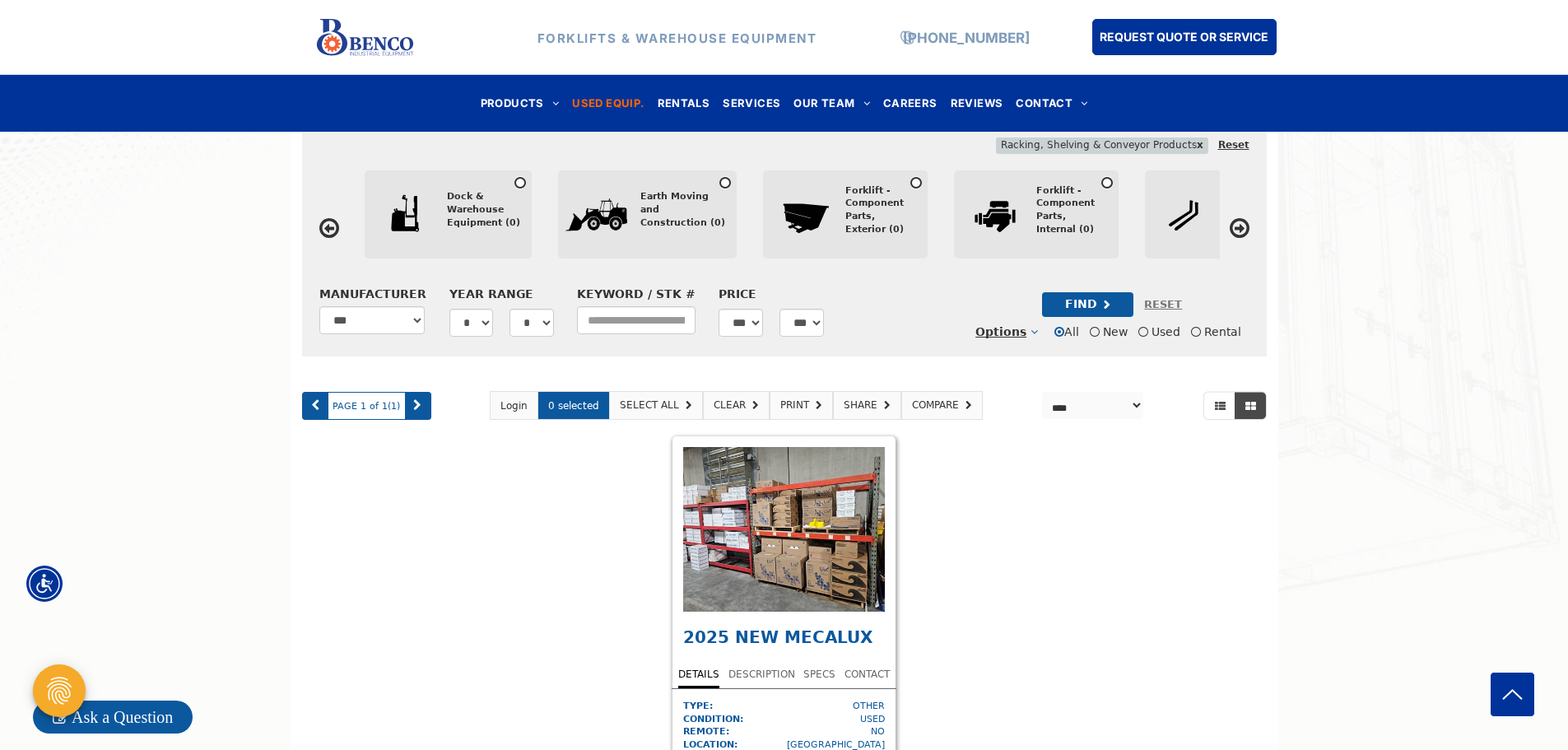
click at [330, 237] on icon at bounding box center [328, 228] width 20 height 23
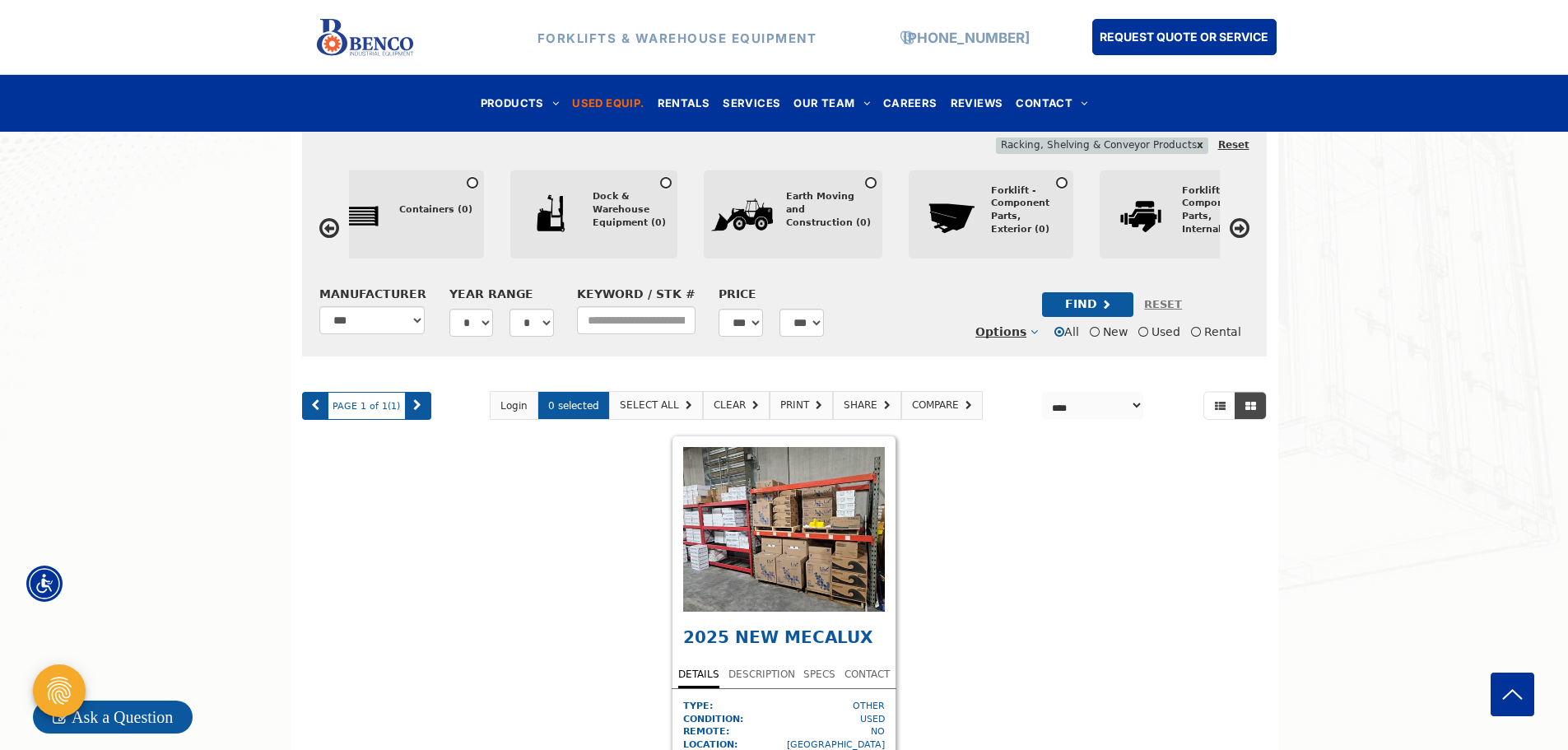
scroll to position [0, 774]
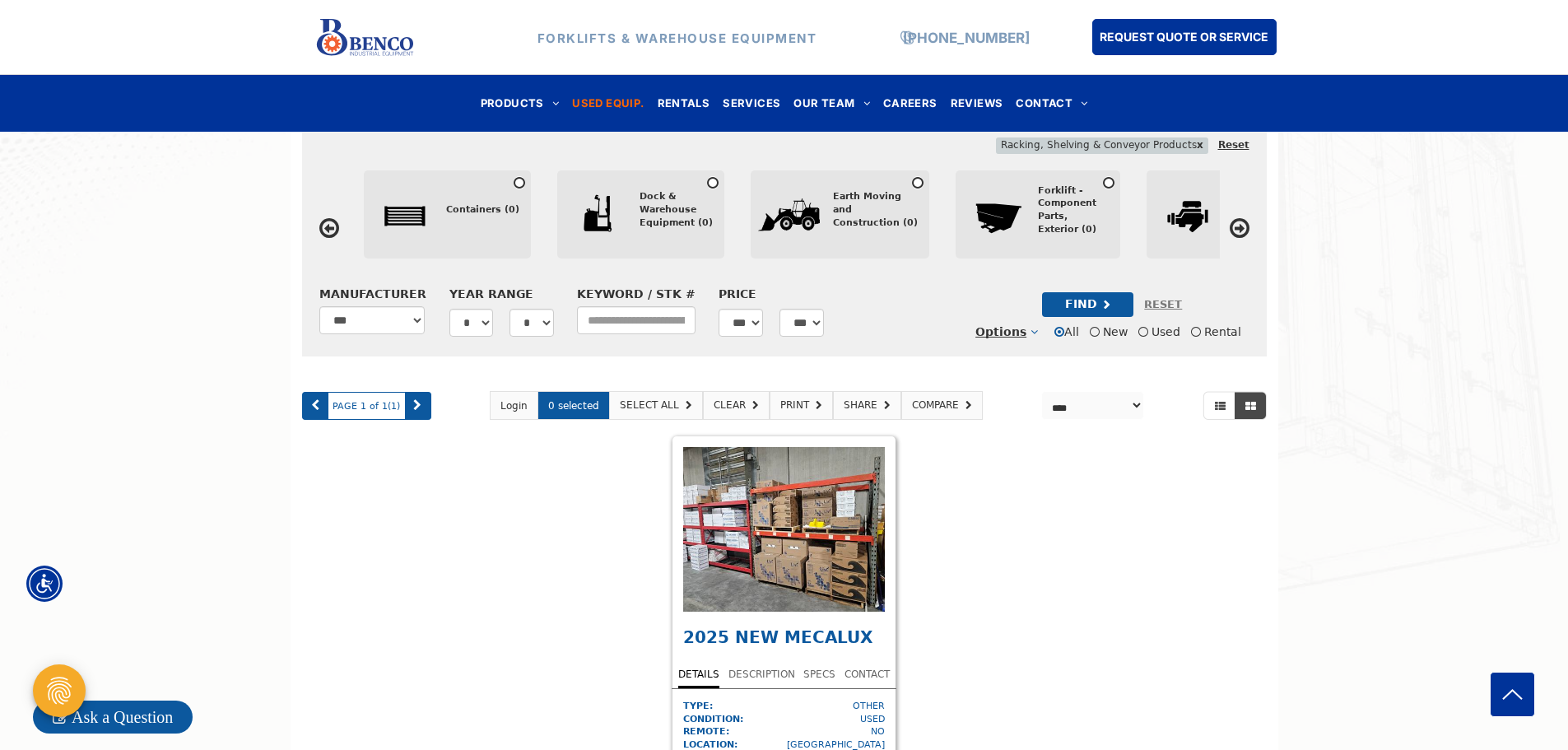
click at [663, 218] on div "Dock & Warehouse Equipment (0)" at bounding box center [676, 209] width 73 height 39
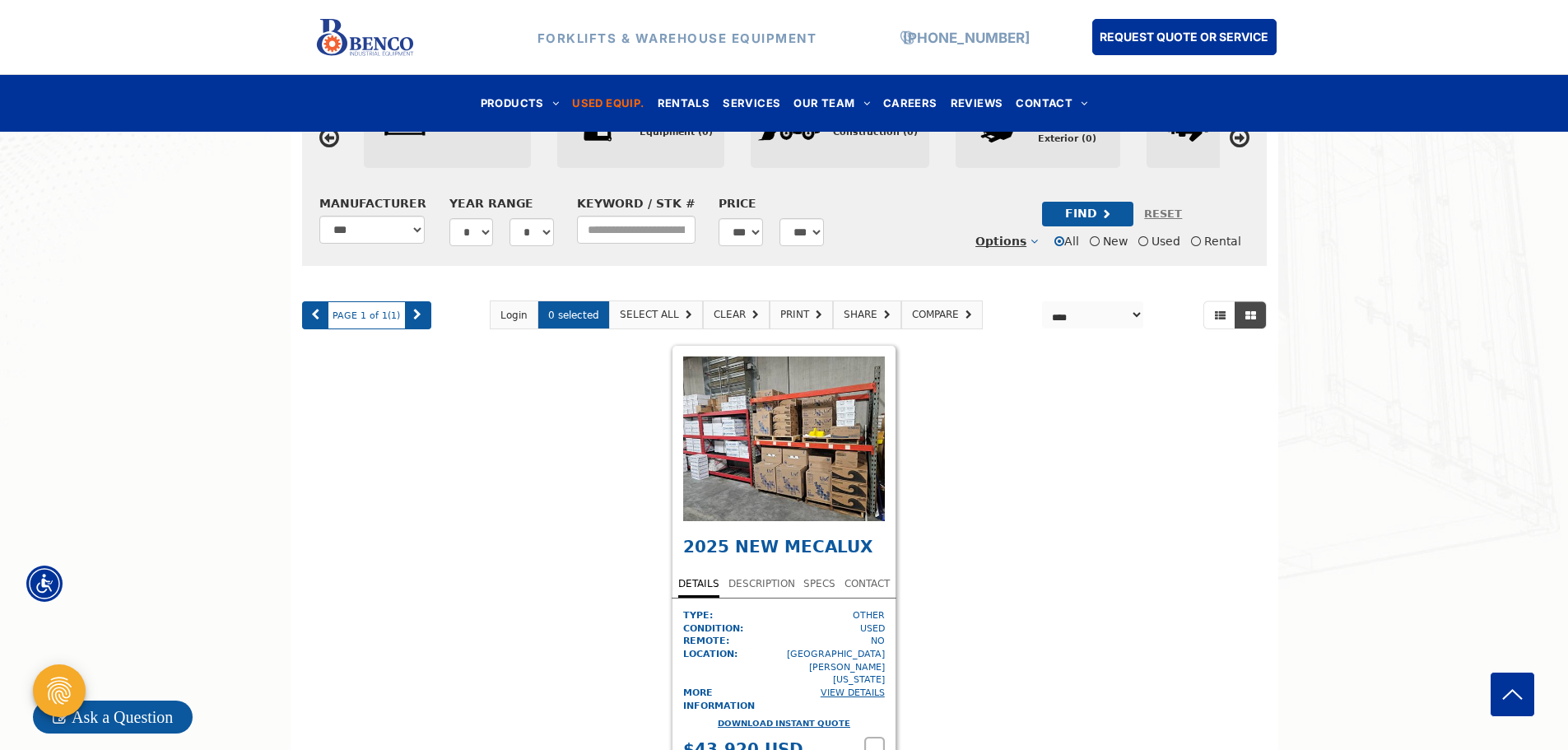
scroll to position [753, 0]
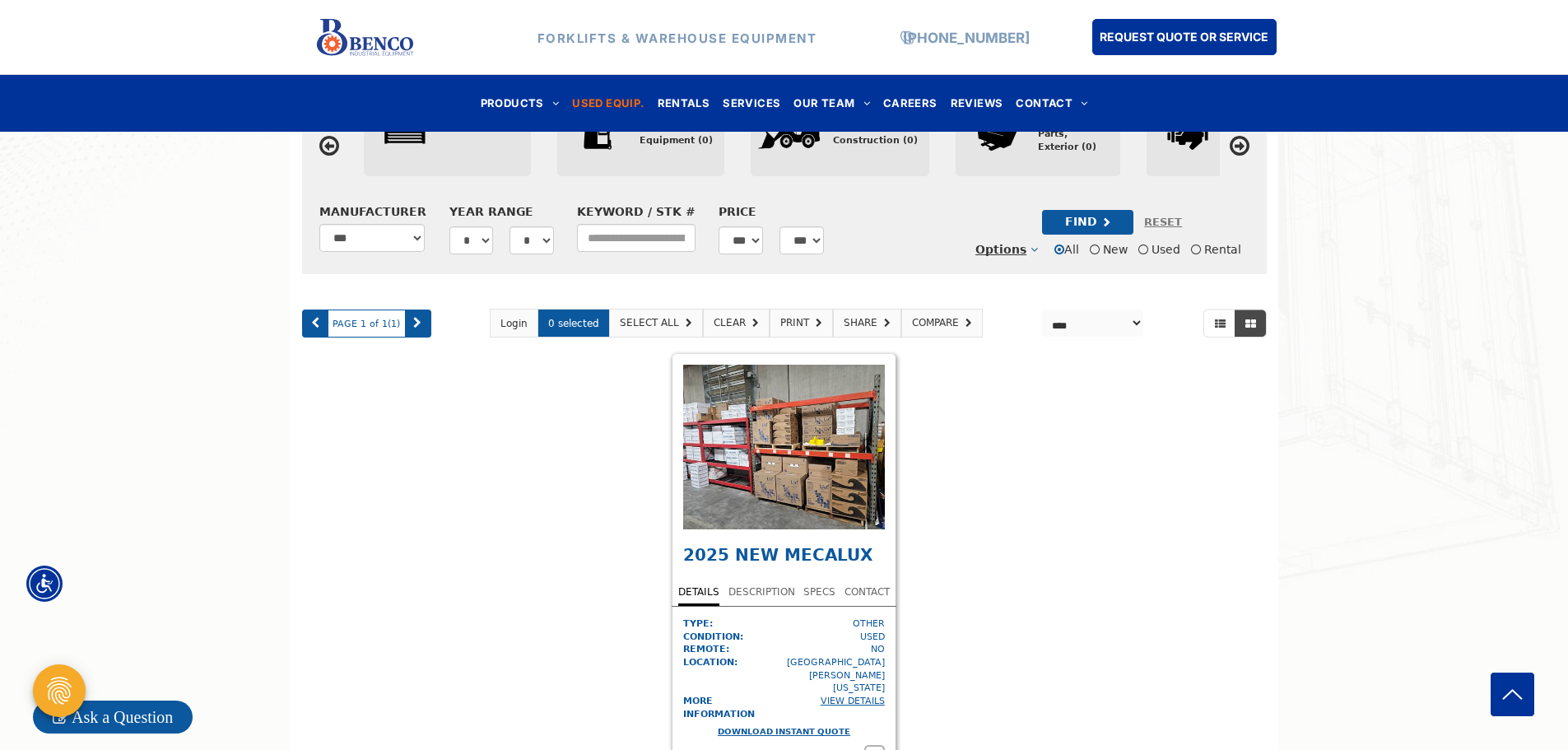
click at [1107, 227] on div "FIND" at bounding box center [1087, 222] width 91 height 25
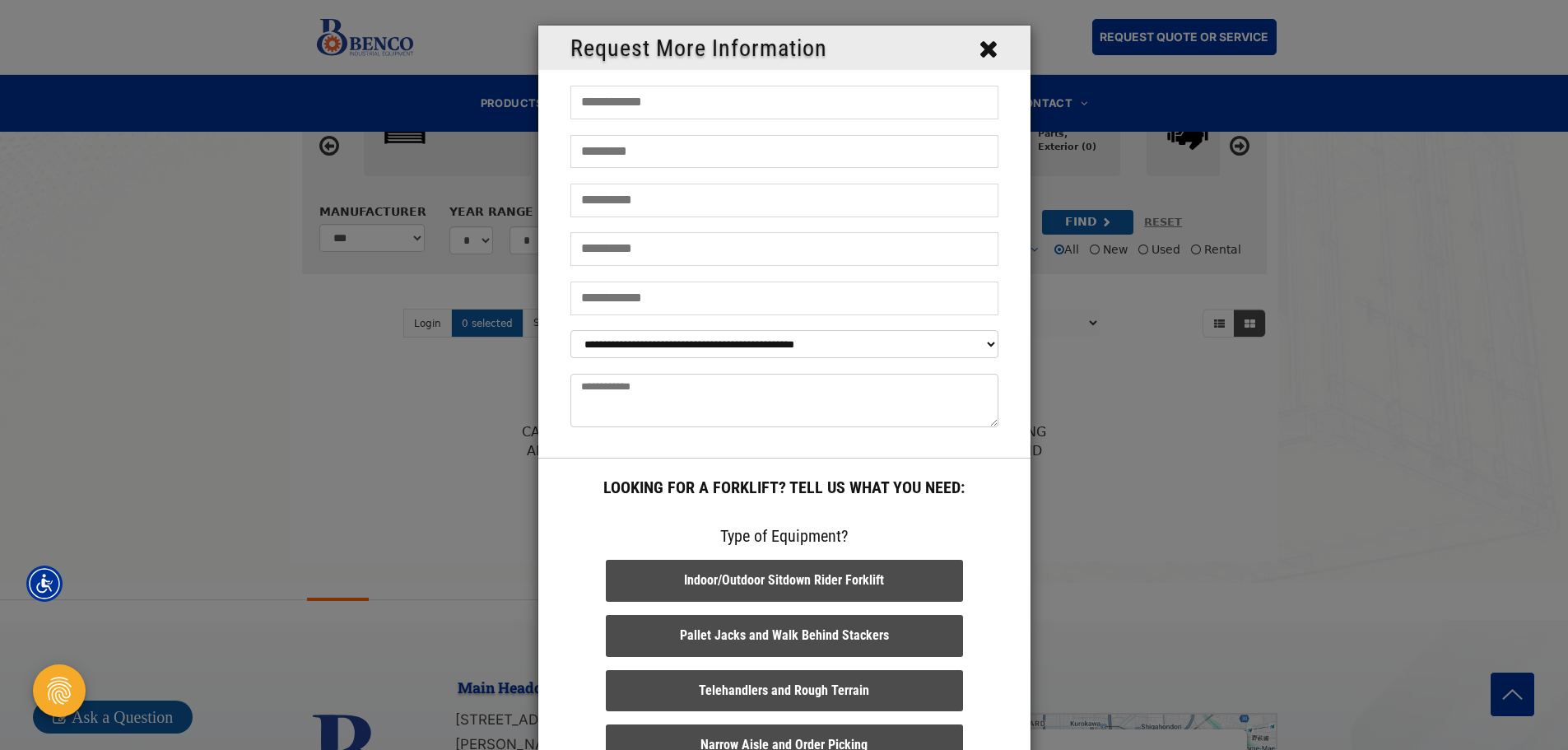
click at [981, 48] on icon "Close" at bounding box center [988, 48] width 20 height 25
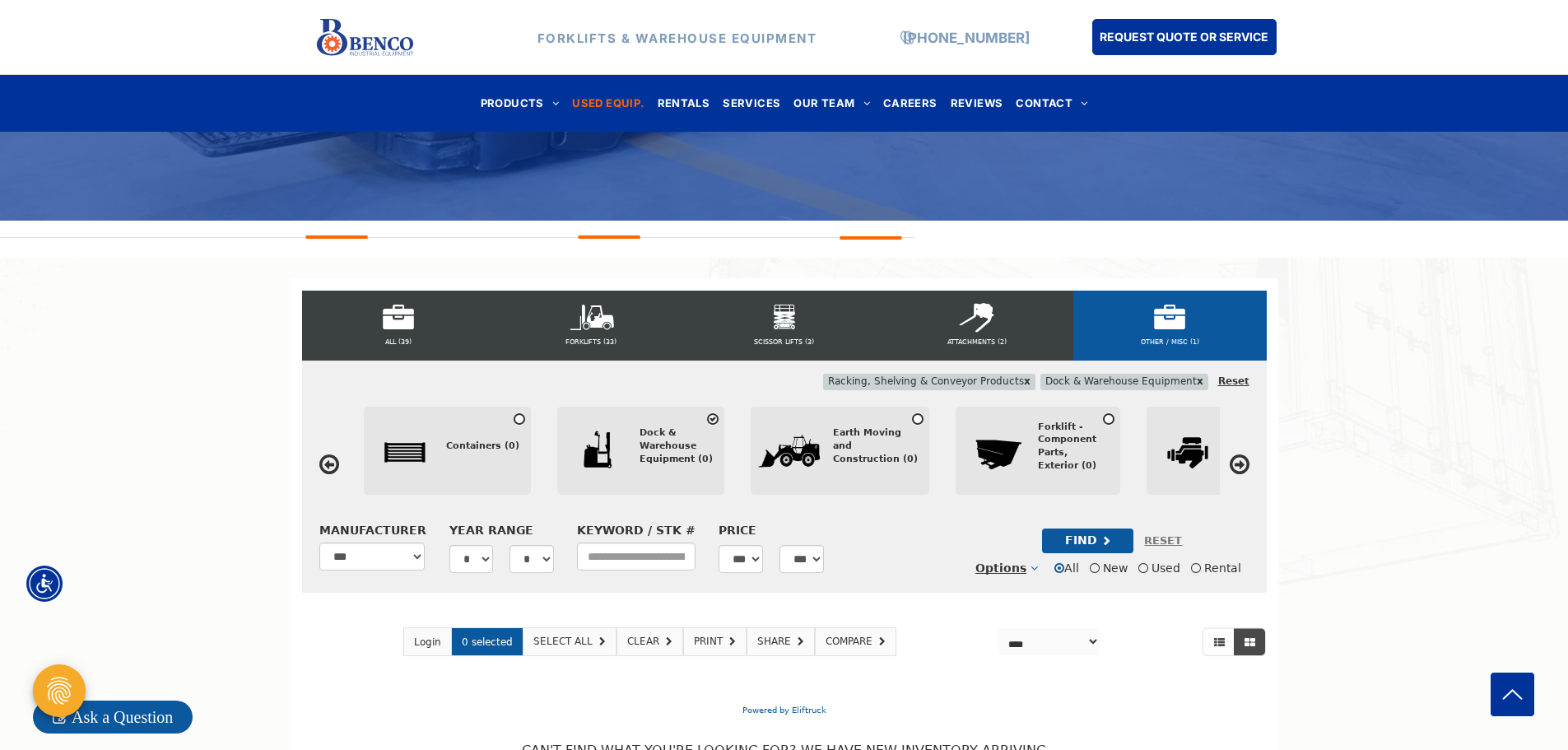
scroll to position [424, 0]
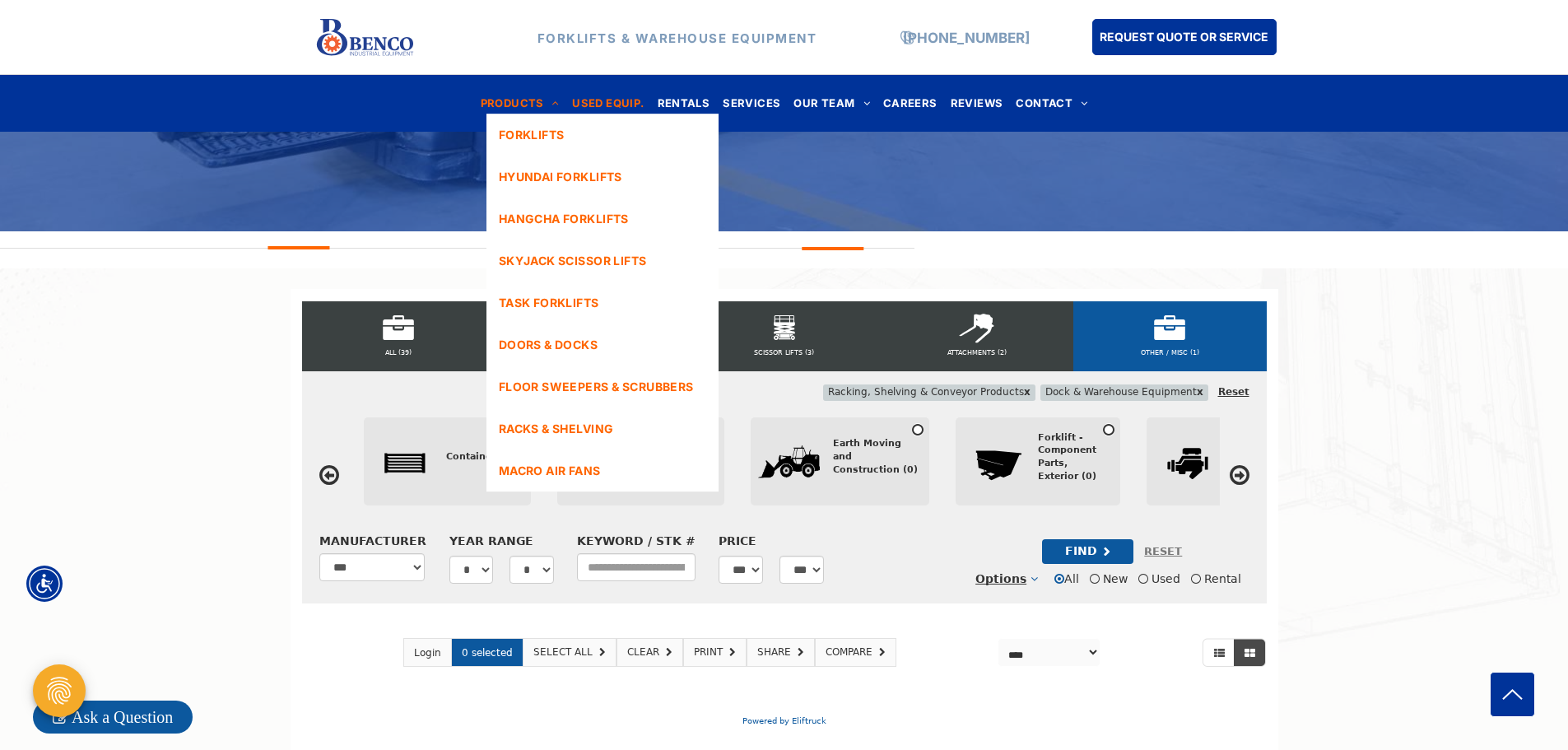
click at [493, 97] on span "PRODUCTS" at bounding box center [520, 103] width 79 height 22
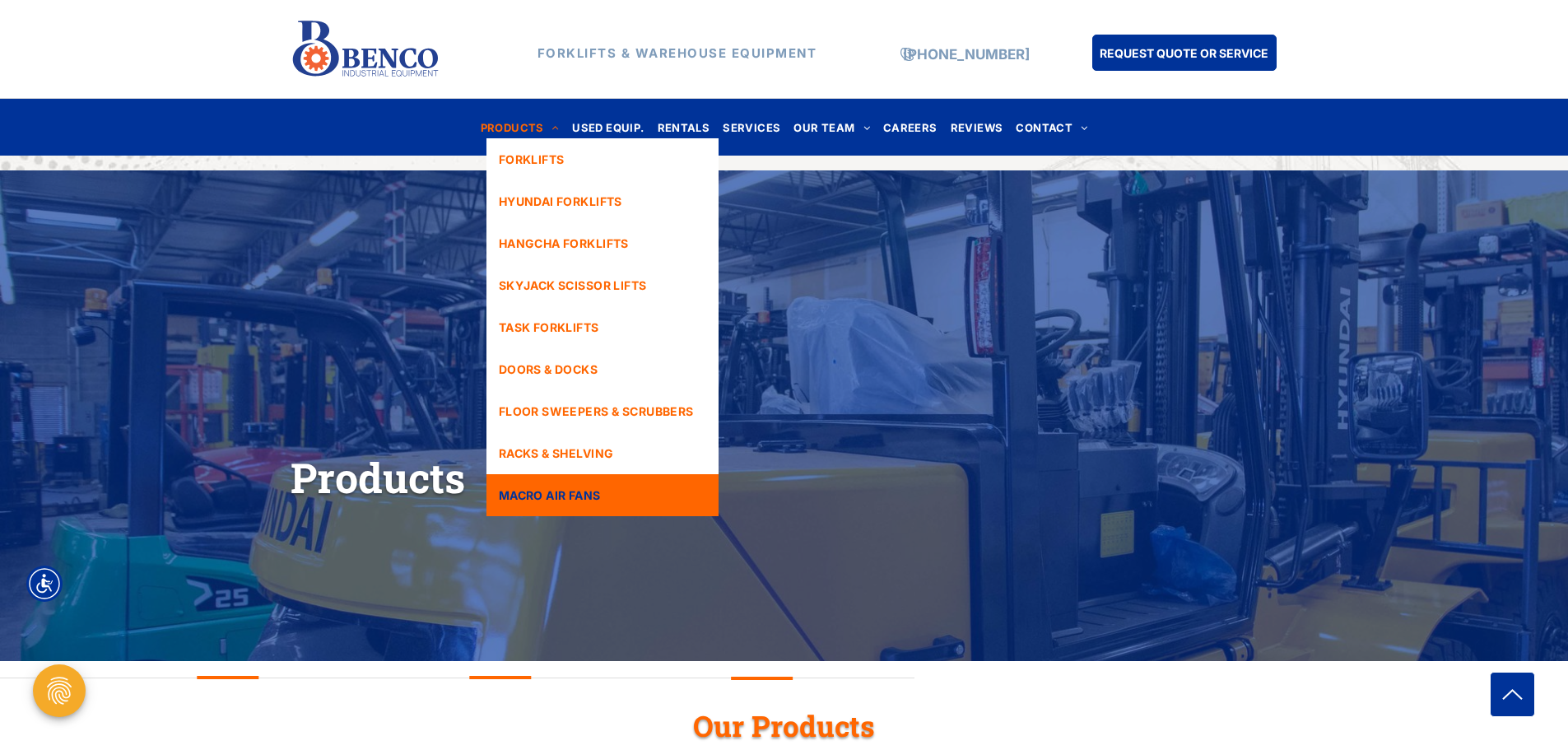
click at [611, 495] on link "MACRO AIR FANS" at bounding box center [603, 495] width 232 height 42
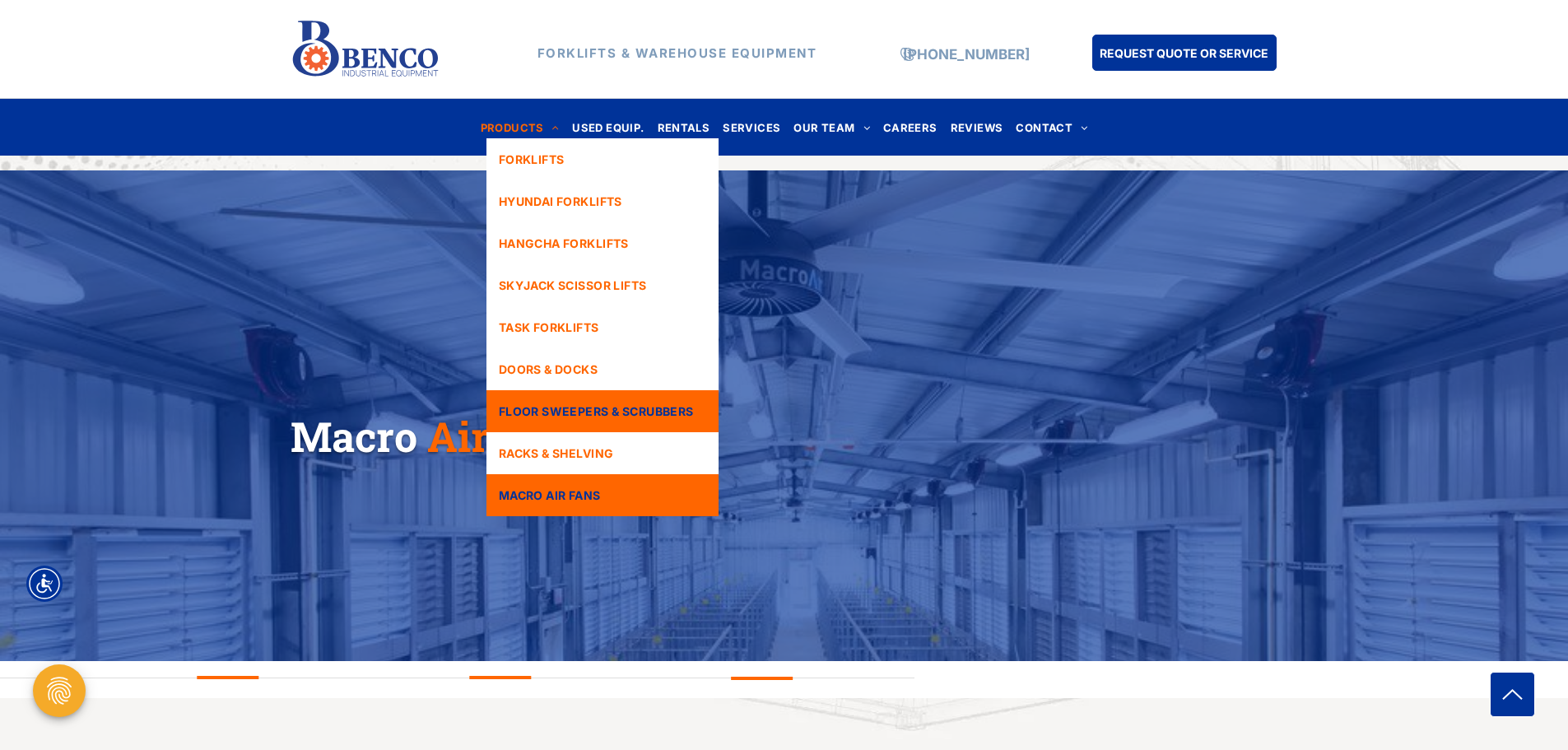
click at [624, 397] on link "FLOOR SWEEPERS & SCRUBBERS" at bounding box center [603, 411] width 232 height 42
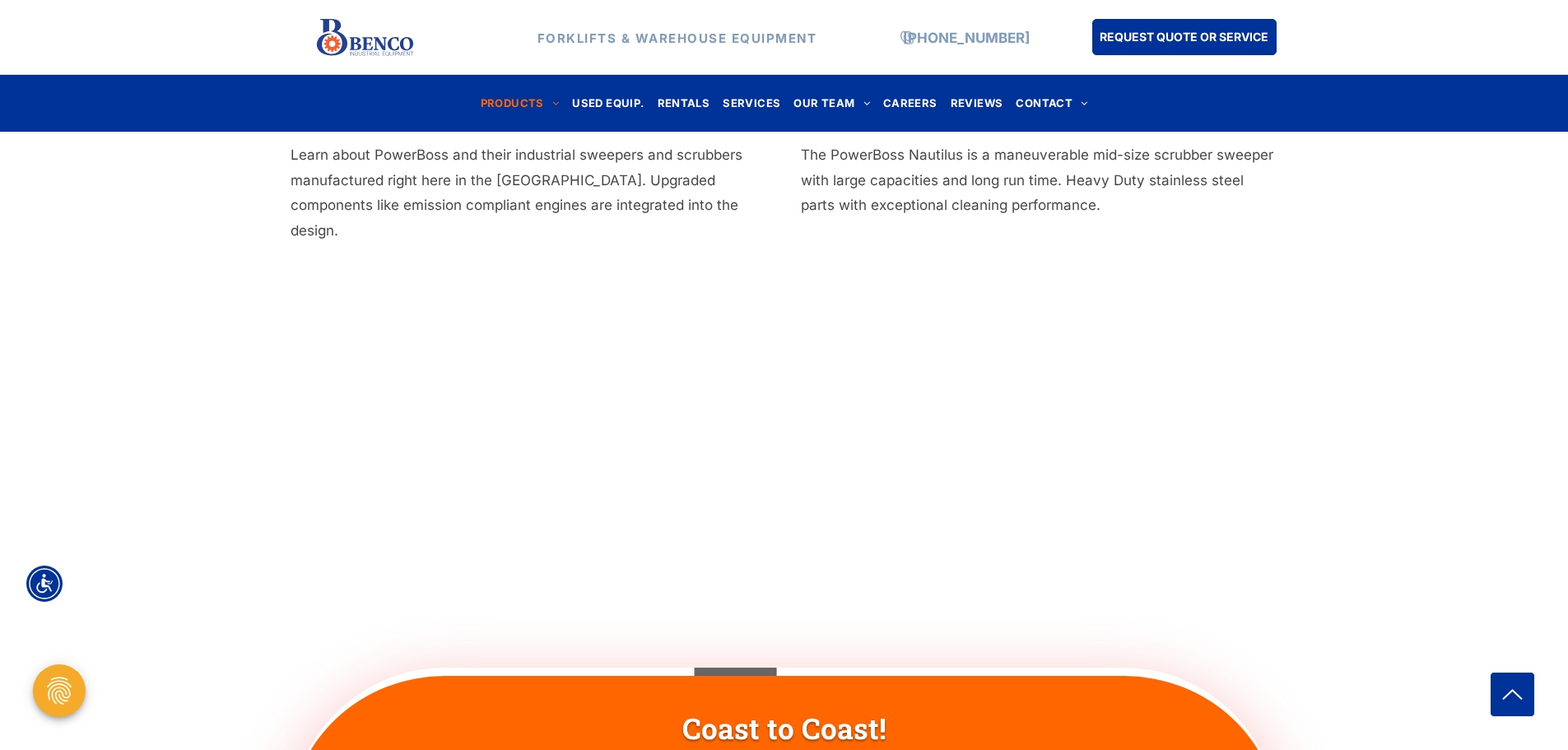
scroll to position [576, 0]
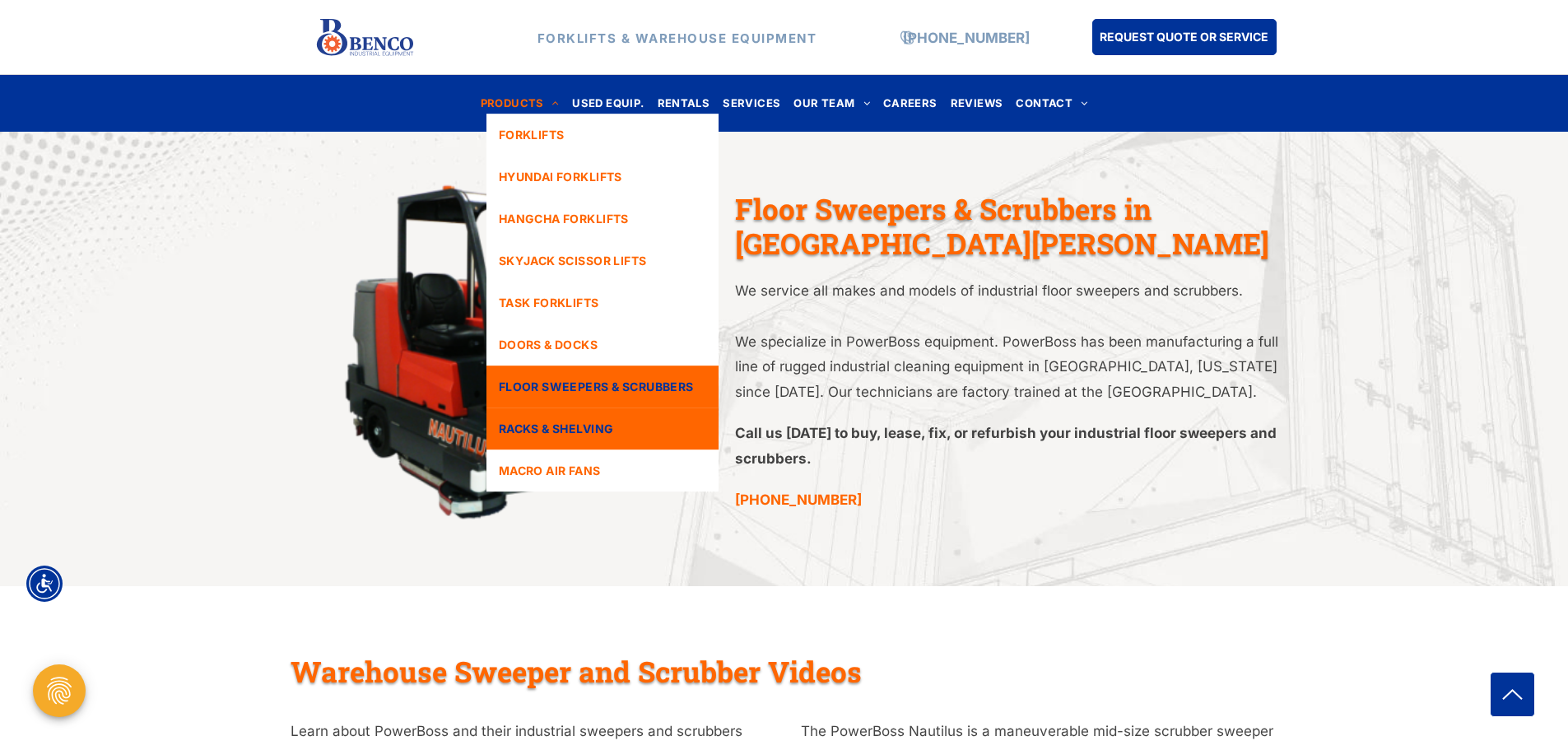
click at [581, 427] on span "RACKS & SHELVING" at bounding box center [556, 428] width 115 height 17
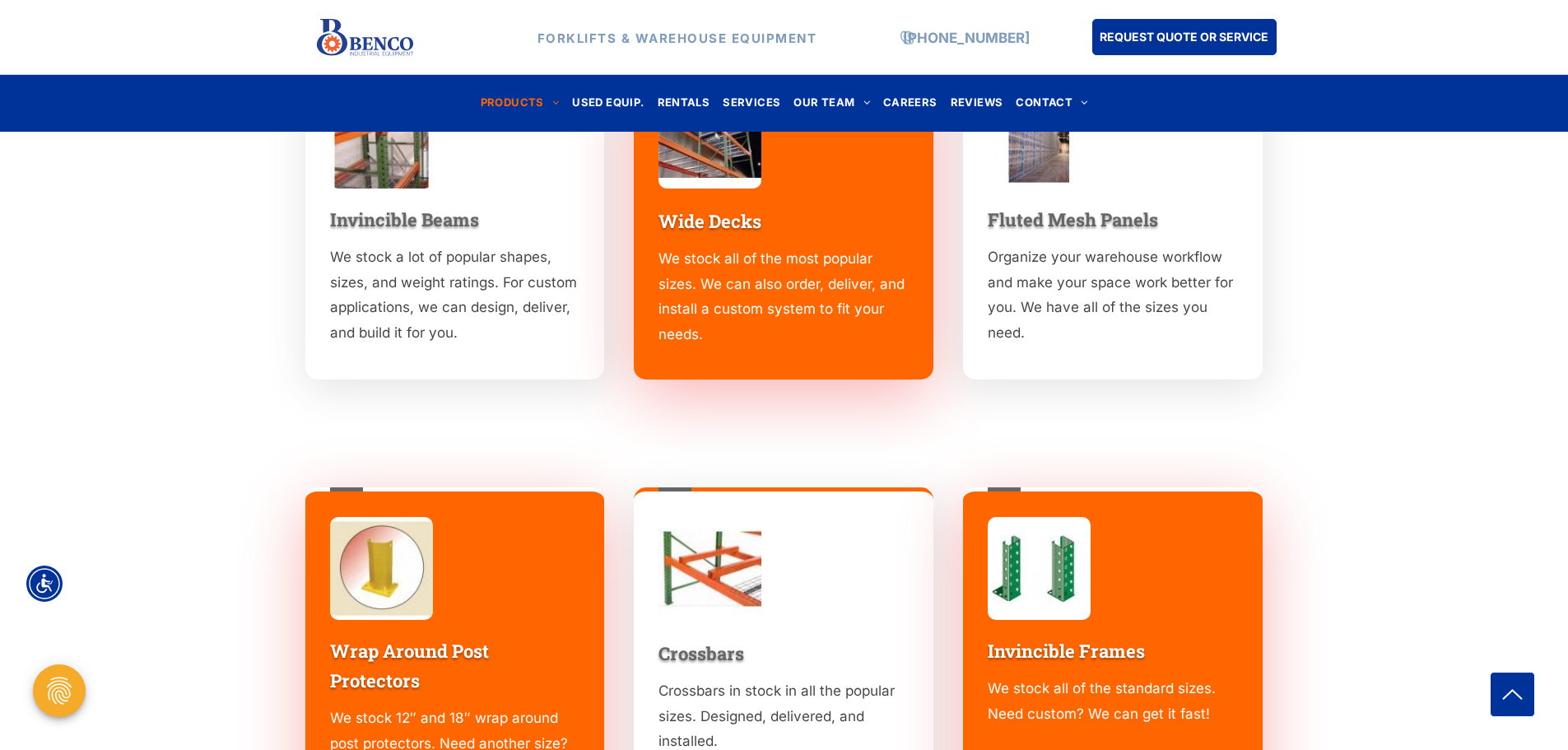
scroll to position [1104, 0]
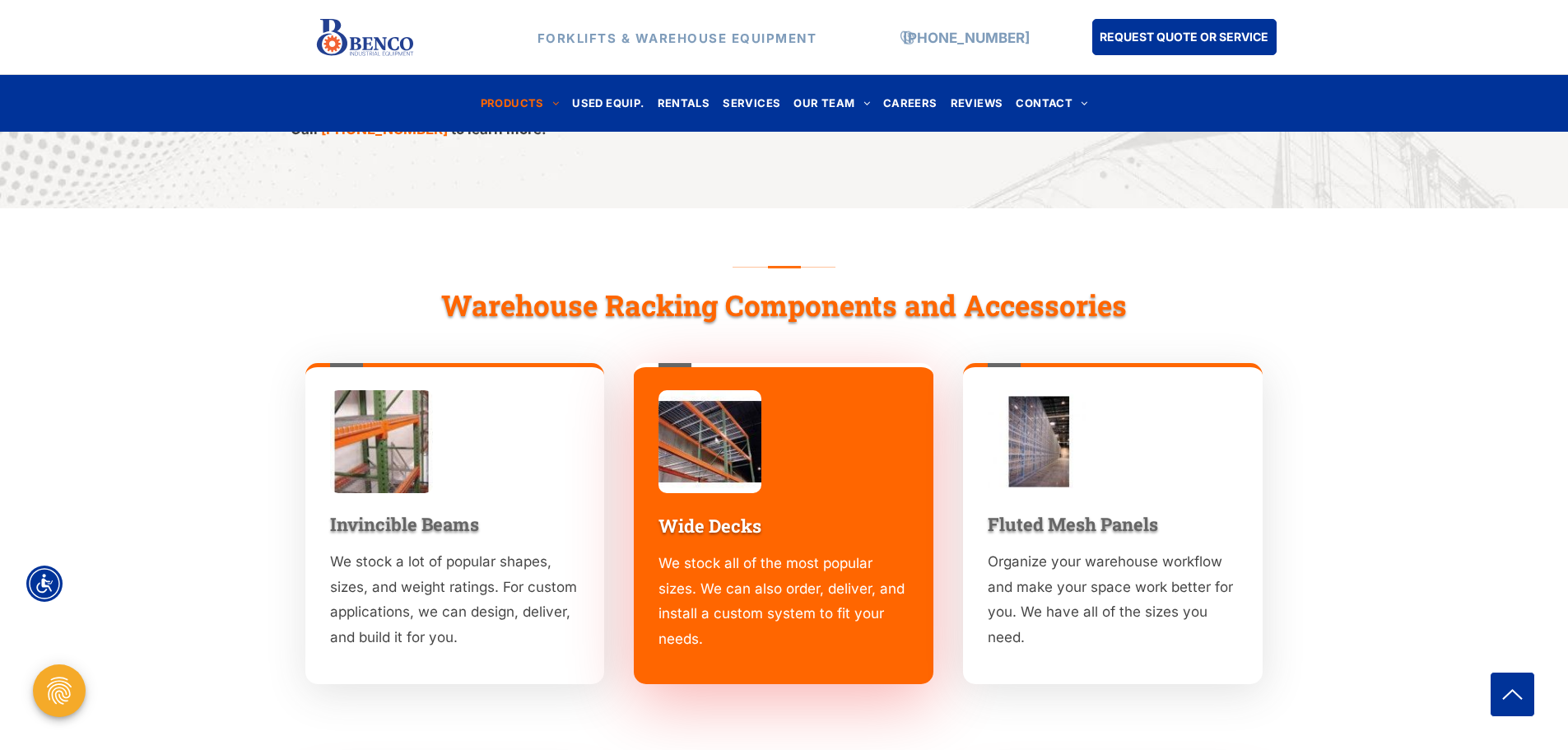
click at [768, 512] on h3 "Wide Decks" at bounding box center [783, 526] width 250 height 29
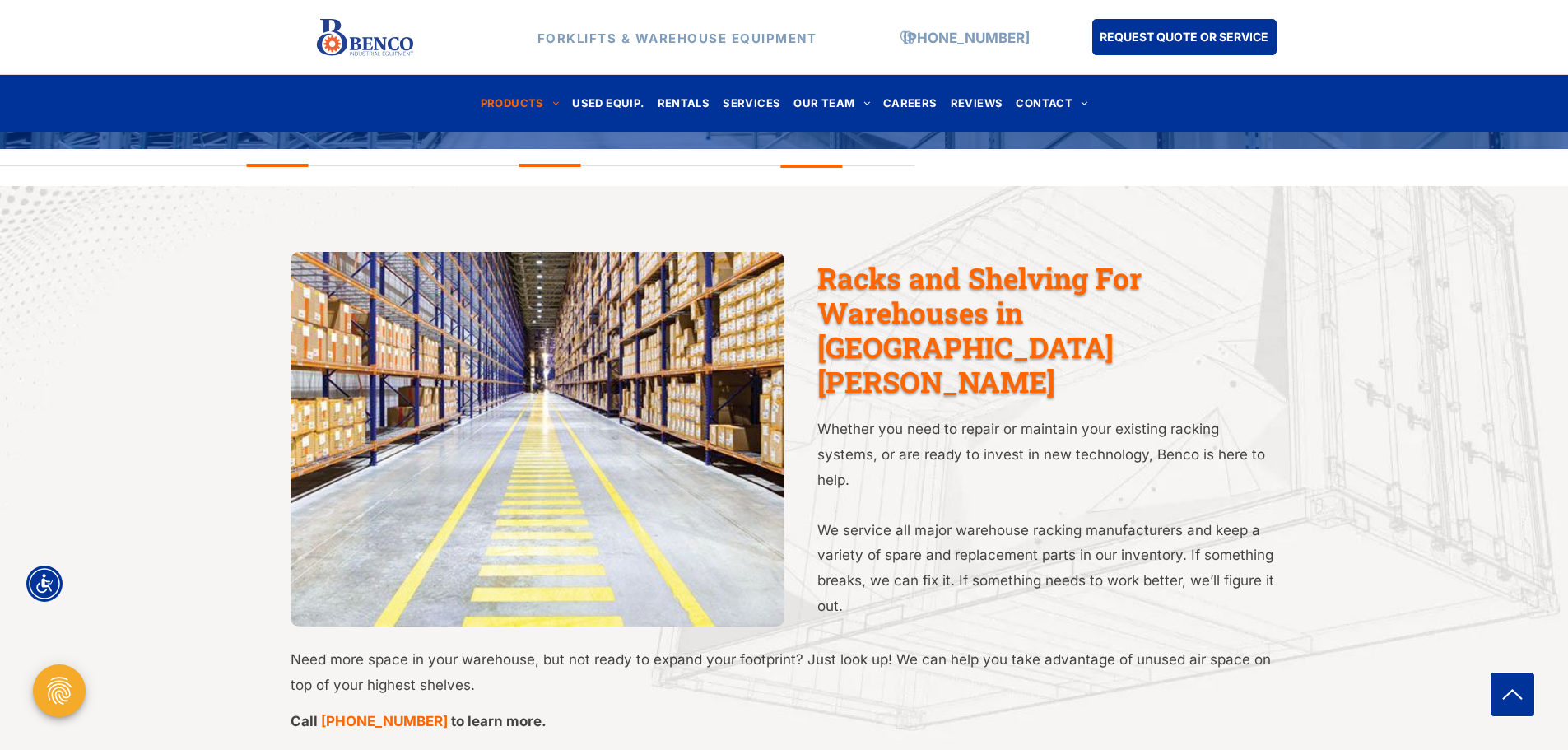
scroll to position [280, 0]
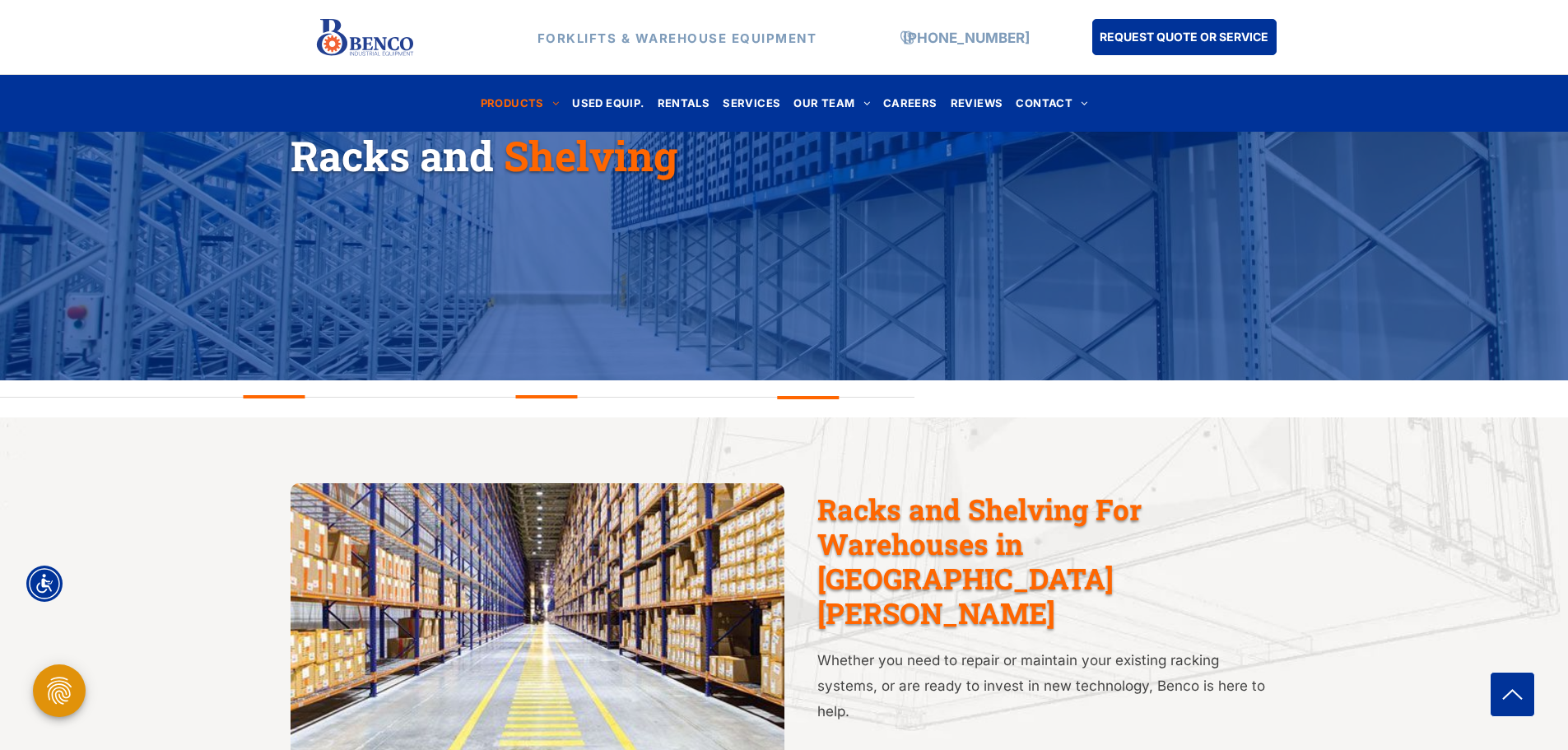
click at [56, 695] on icon "Open Privacy Settings" at bounding box center [59, 691] width 25 height 28
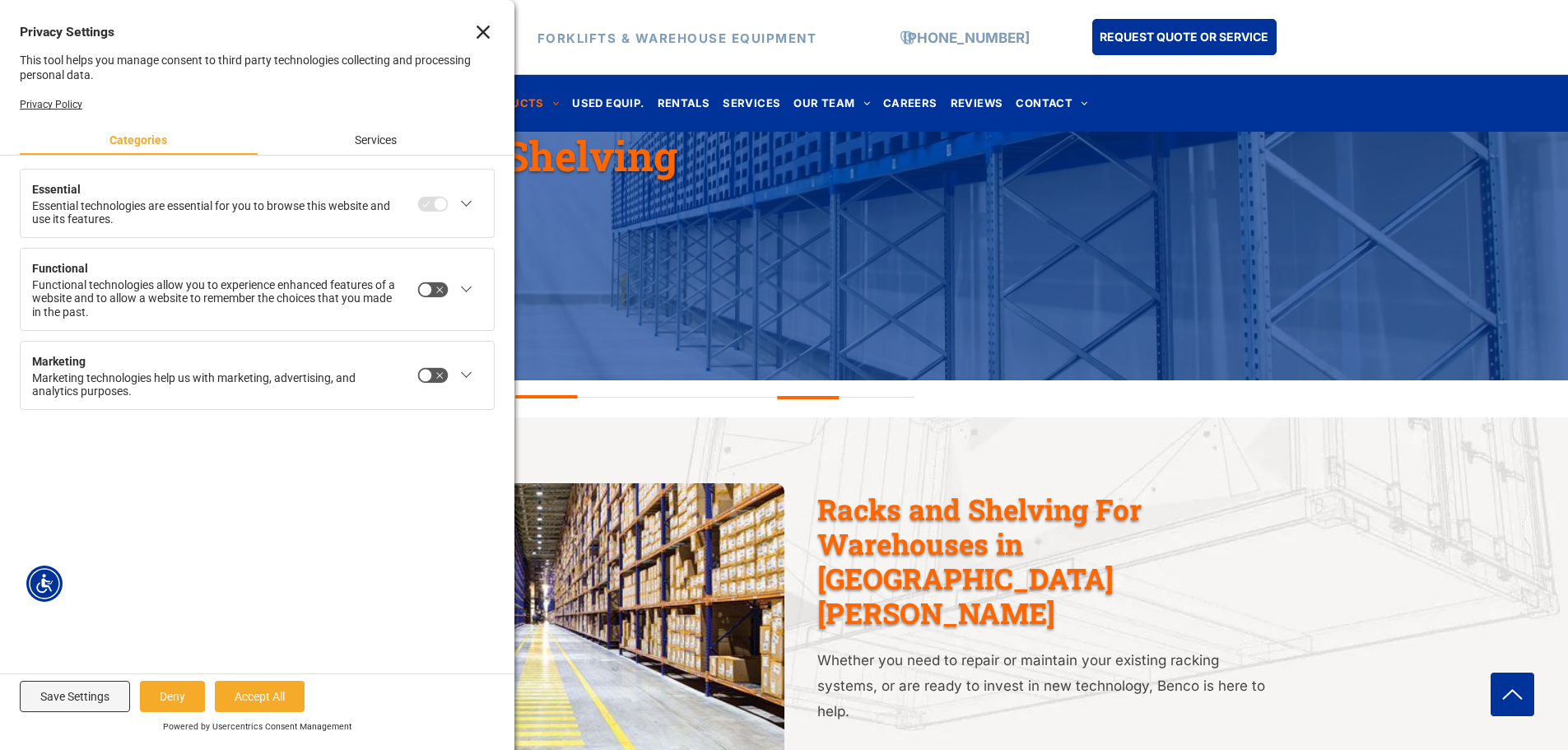
click at [488, 36] on icon "Close" at bounding box center [482, 32] width 13 height 13
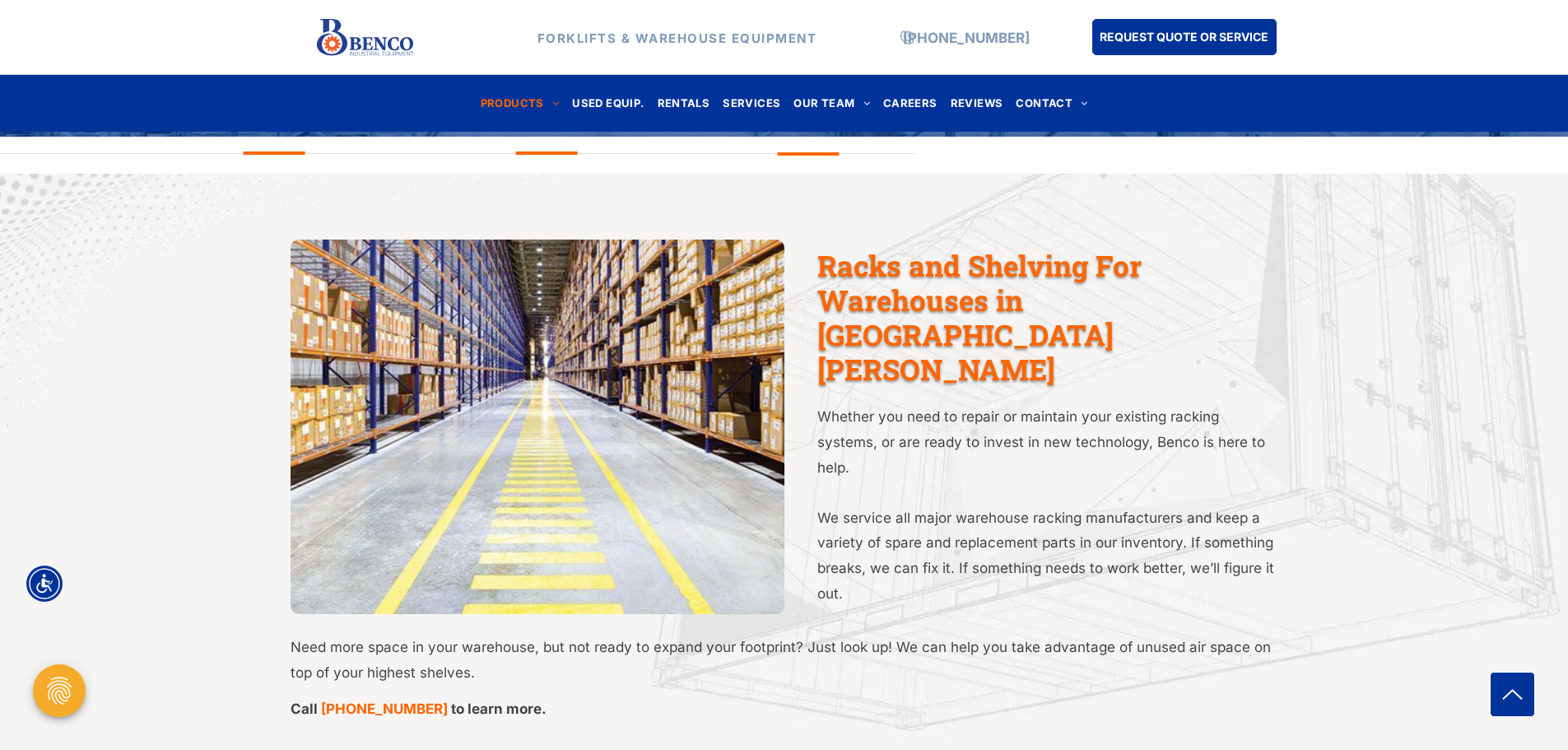
scroll to position [692, 0]
